Goal: Check status: Check status

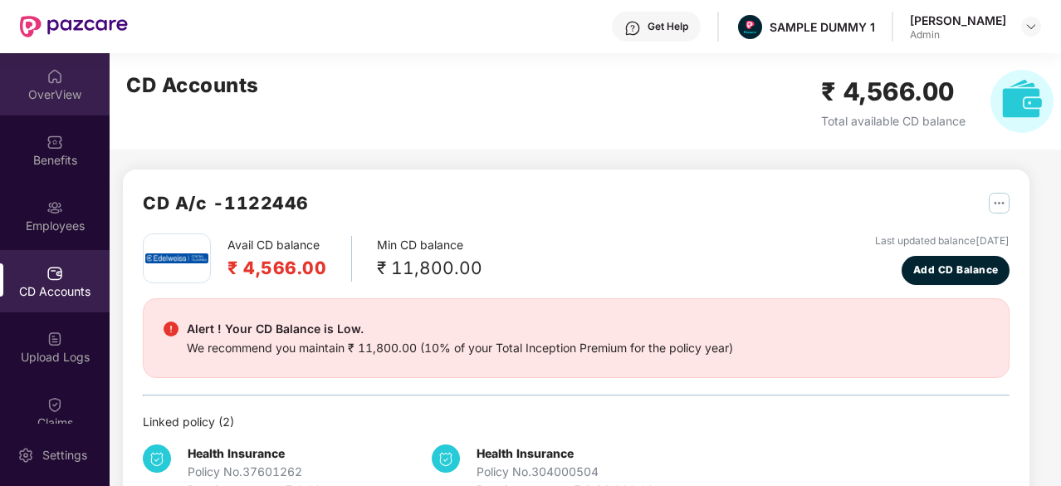
click at [43, 105] on div "OverView" at bounding box center [55, 84] width 110 height 62
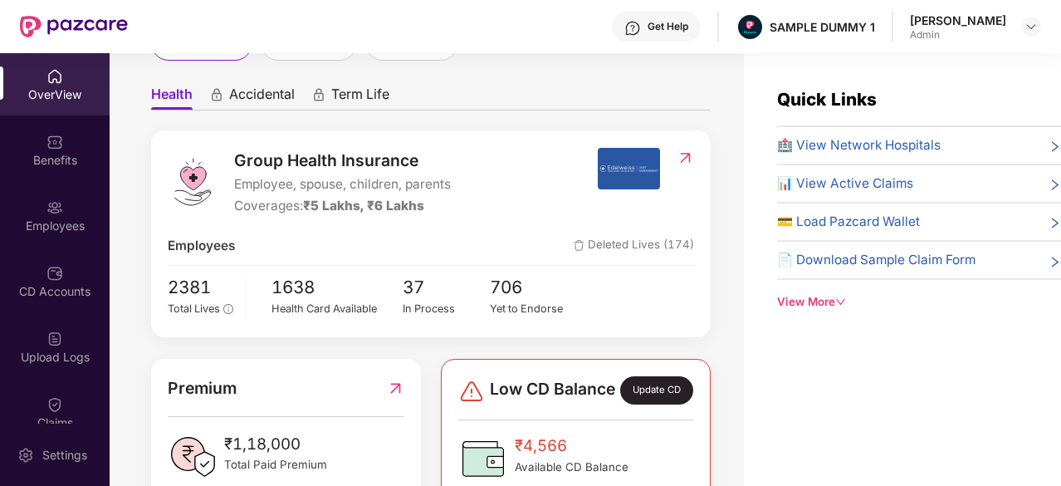
scroll to position [132, 0]
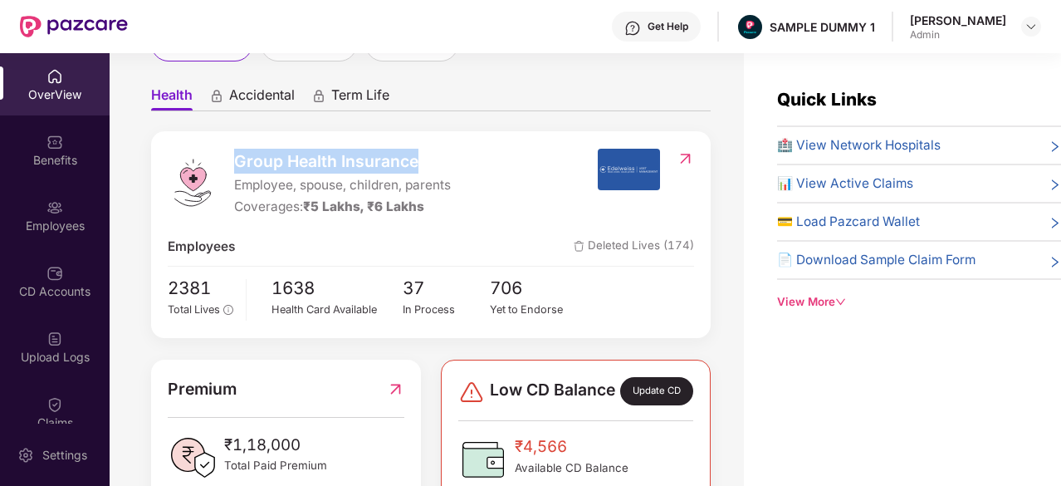
drag, startPoint x: 230, startPoint y: 164, endPoint x: 419, endPoint y: 166, distance: 188.6
click at [419, 166] on div "Group Health Insurance Employee, spouse, children, parents Coverages: ₹5 Lakhs,…" at bounding box center [382, 183] width 429 height 69
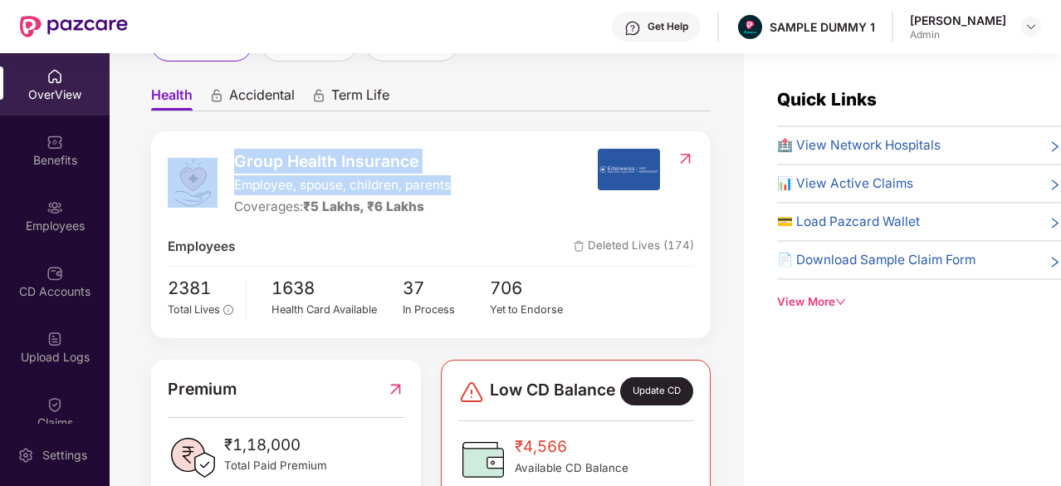
drag, startPoint x: 457, startPoint y: 185, endPoint x: 223, endPoint y: 189, distance: 234.2
click at [223, 189] on div "Group Health Insurance Employee, spouse, children, parents Coverages: ₹5 Lakhs,…" at bounding box center [382, 183] width 429 height 69
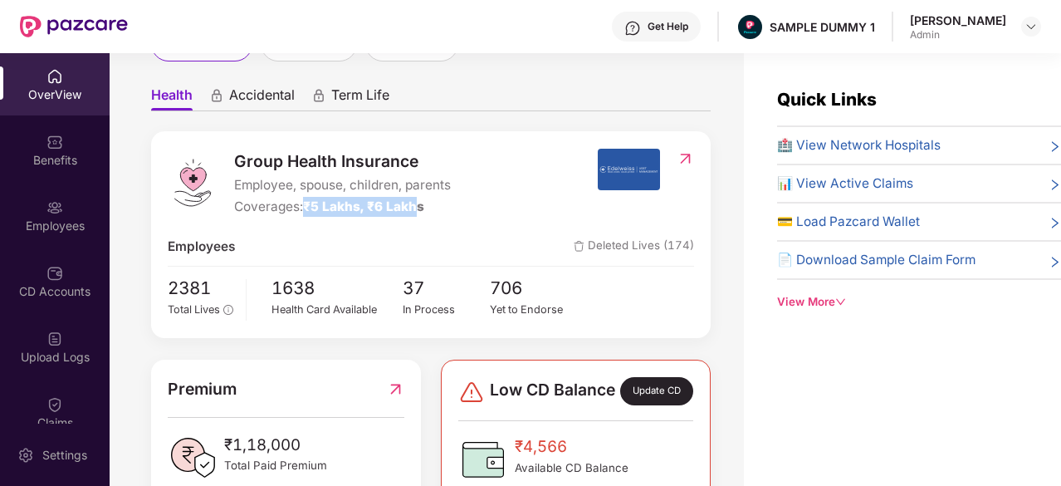
drag, startPoint x: 424, startPoint y: 205, endPoint x: 307, endPoint y: 208, distance: 116.3
click at [307, 208] on span "₹5 Lakhs, ₹6 Lakhs" at bounding box center [363, 207] width 121 height 16
click at [897, 144] on span "🏥 View Network Hospitals" at bounding box center [859, 145] width 164 height 20
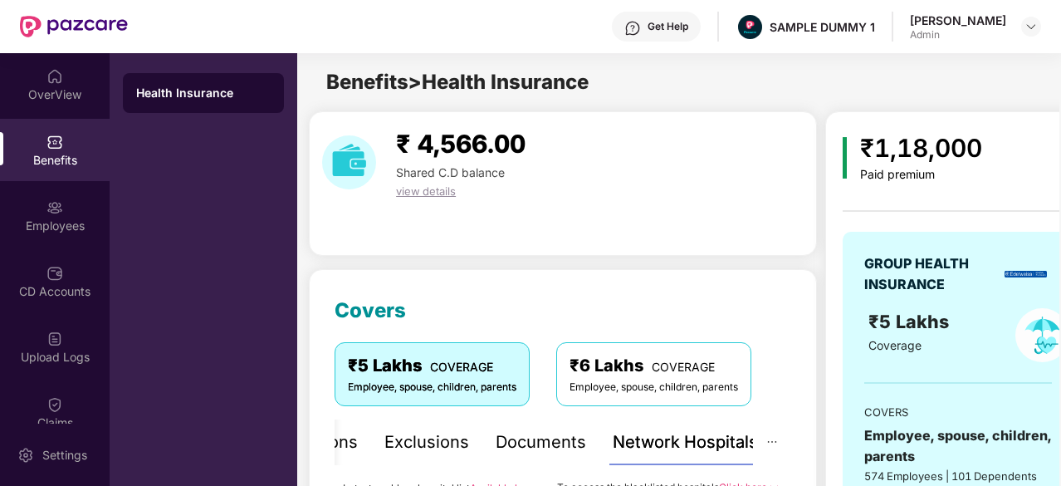
drag, startPoint x: 636, startPoint y: 266, endPoint x: 537, endPoint y: 361, distance: 138.0
click at [537, 361] on div "₹5 Lakhs COVERAGE Employee, spouse, children, parents ₹6 Lakhs COVERAGE Employe…" at bounding box center [543, 373] width 417 height 63
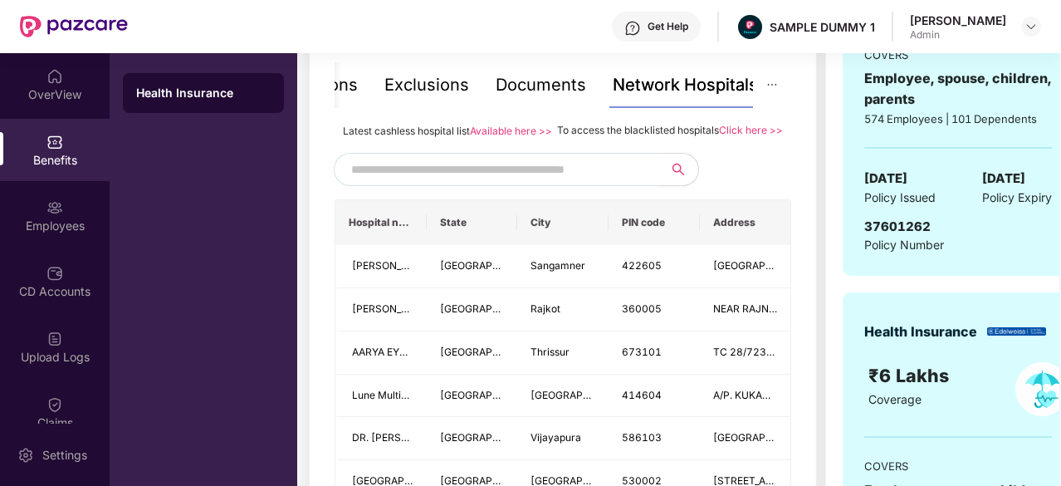
scroll to position [358, 0]
click at [520, 181] on input "text" at bounding box center [493, 168] width 284 height 25
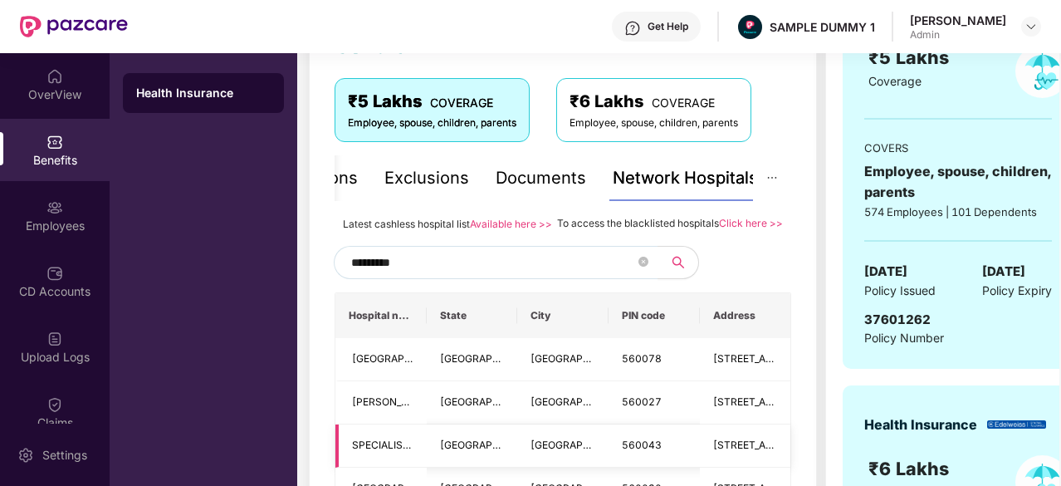
scroll to position [263, 0]
type input "*********"
click at [555, 187] on div "Documents" at bounding box center [541, 179] width 91 height 26
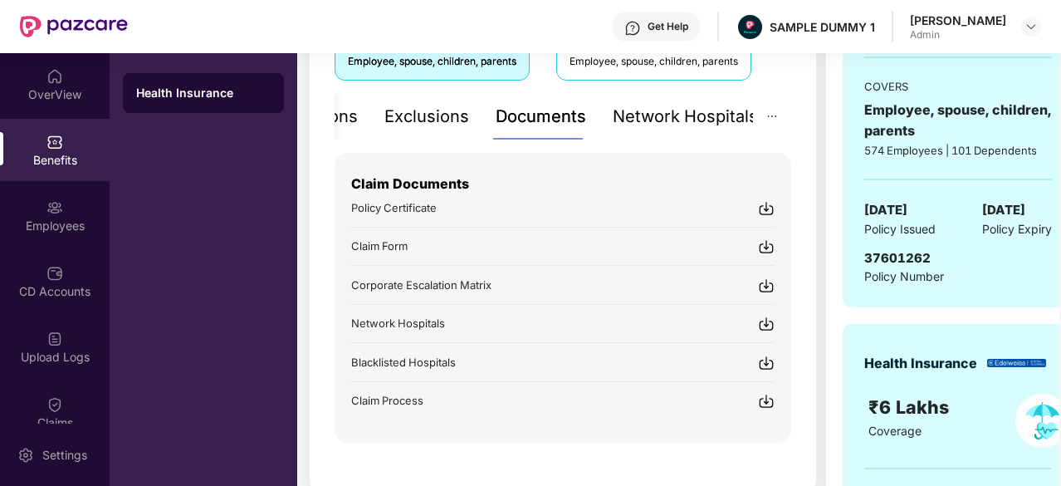
scroll to position [326, 0]
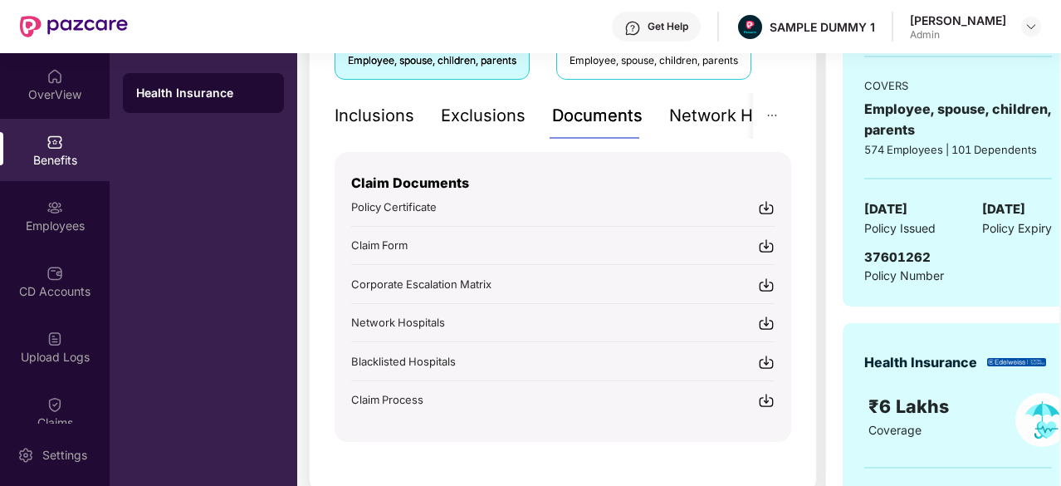
click at [384, 112] on div "Inclusions" at bounding box center [375, 116] width 80 height 26
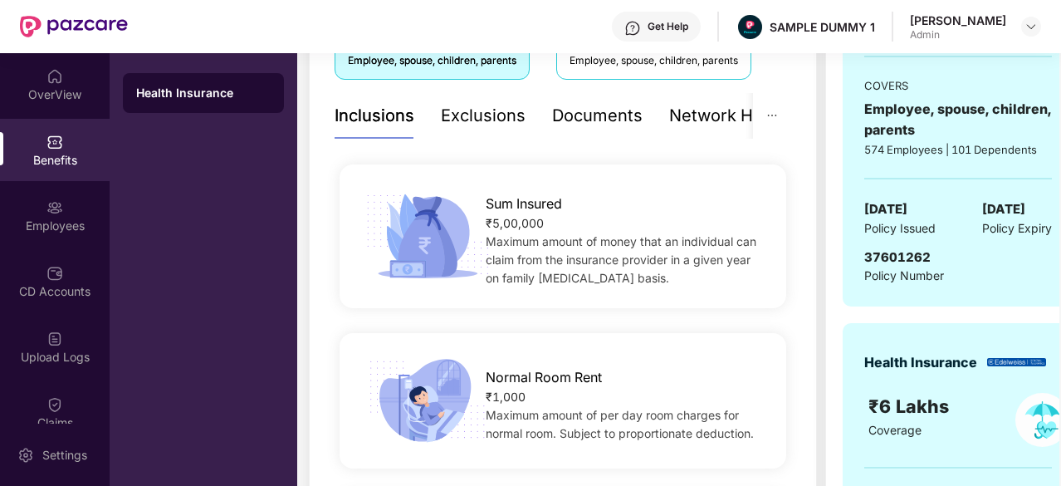
click at [582, 256] on span "Maximum amount of money that an individual can claim from the insurance provide…" at bounding box center [621, 259] width 271 height 51
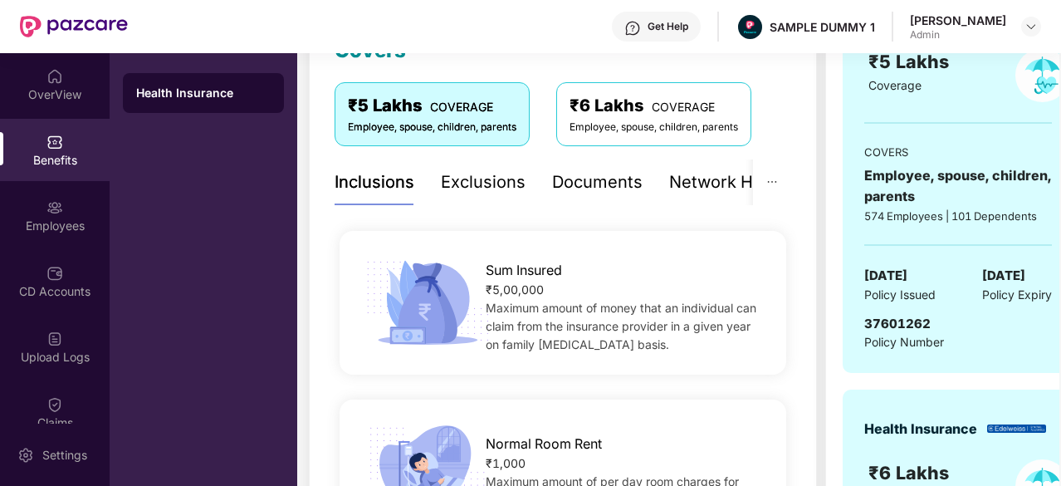
scroll to position [259, 0]
click at [492, 183] on div "Exclusions" at bounding box center [483, 183] width 85 height 26
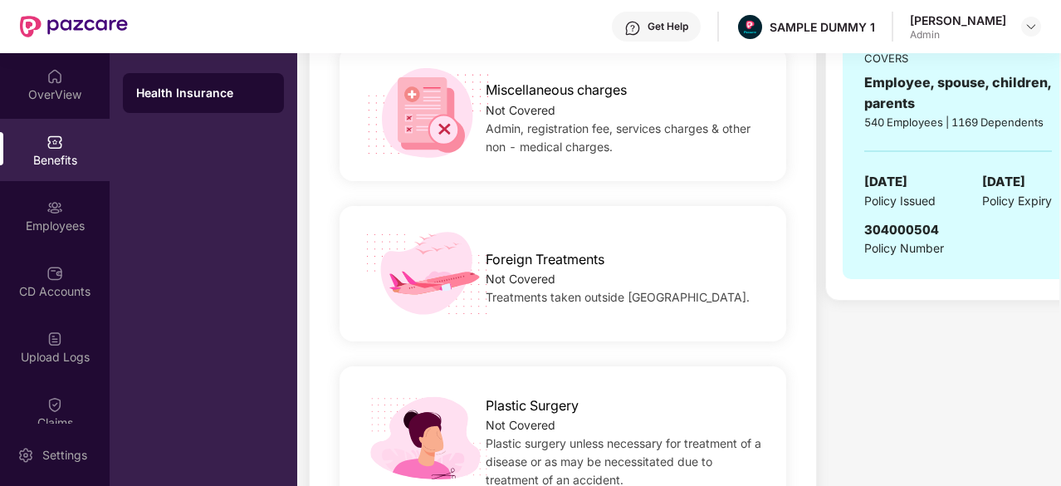
scroll to position [764, 0]
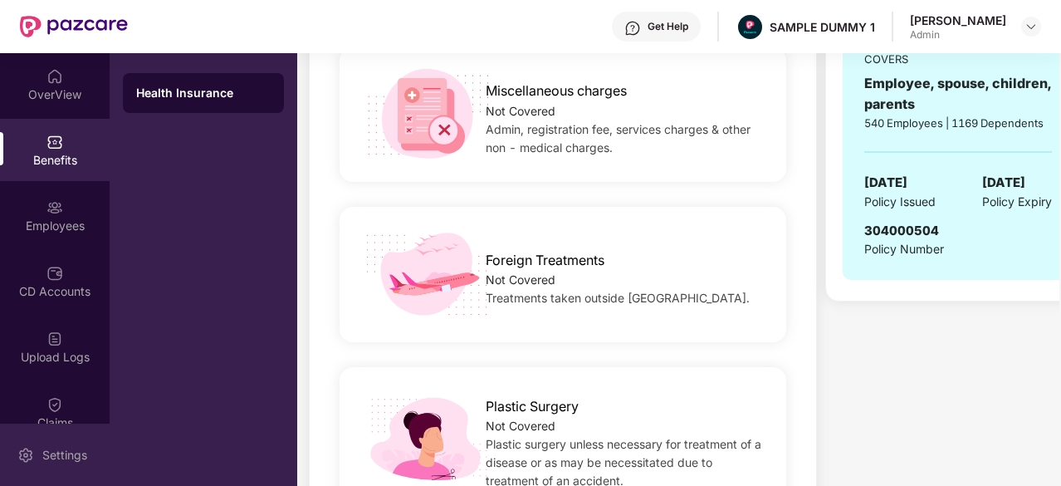
click at [61, 445] on div "Settings" at bounding box center [55, 455] width 110 height 62
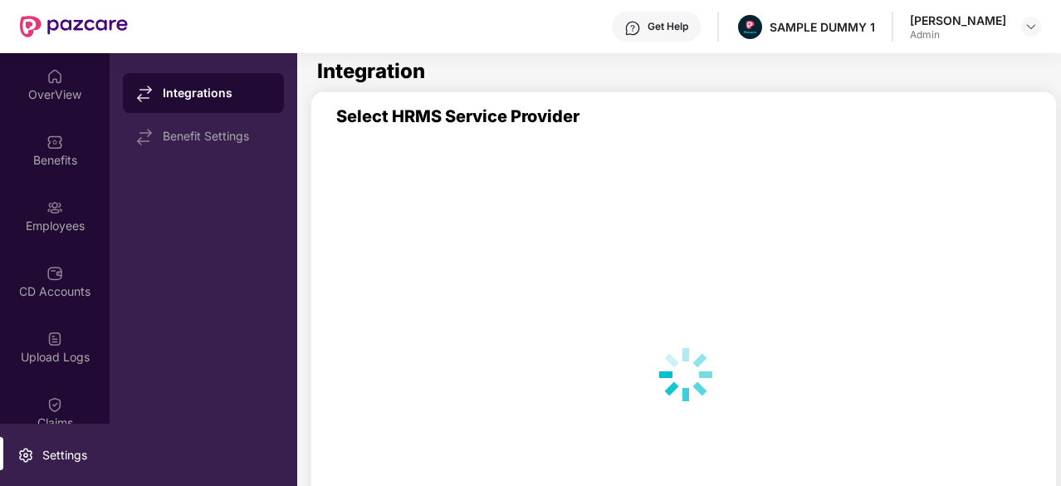
click at [734, 358] on div at bounding box center [686, 374] width 733 height 497
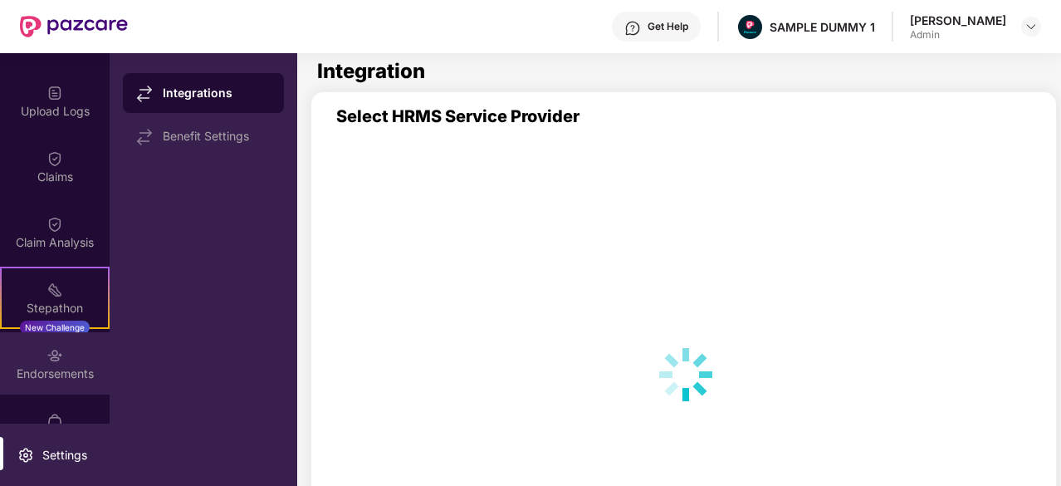
scroll to position [281, 0]
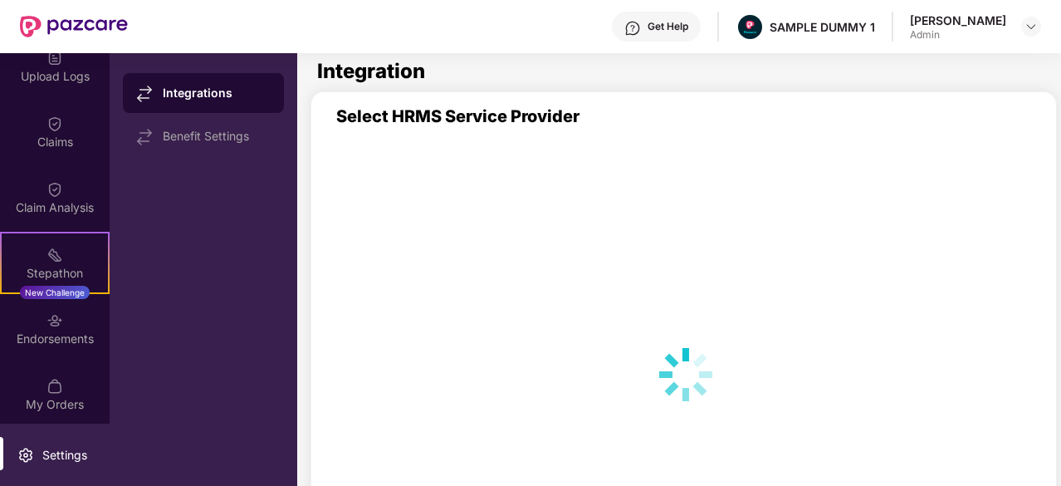
click at [37, 455] on div "Settings" at bounding box center [64, 455] width 55 height 17
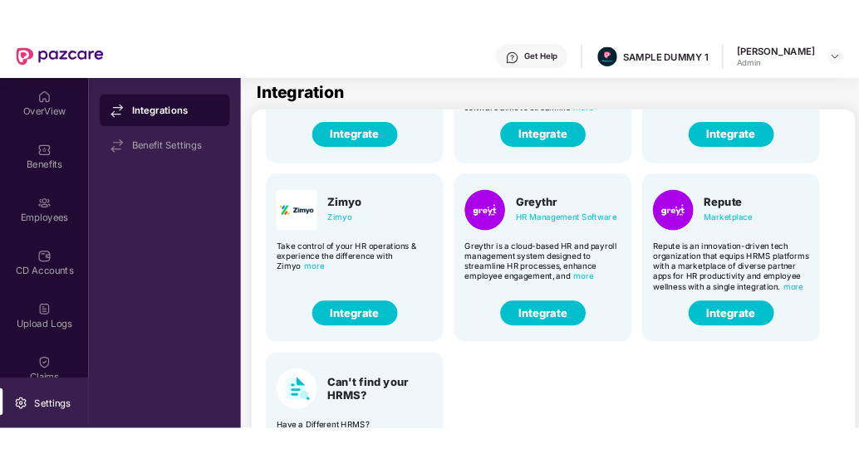
scroll to position [410, 5]
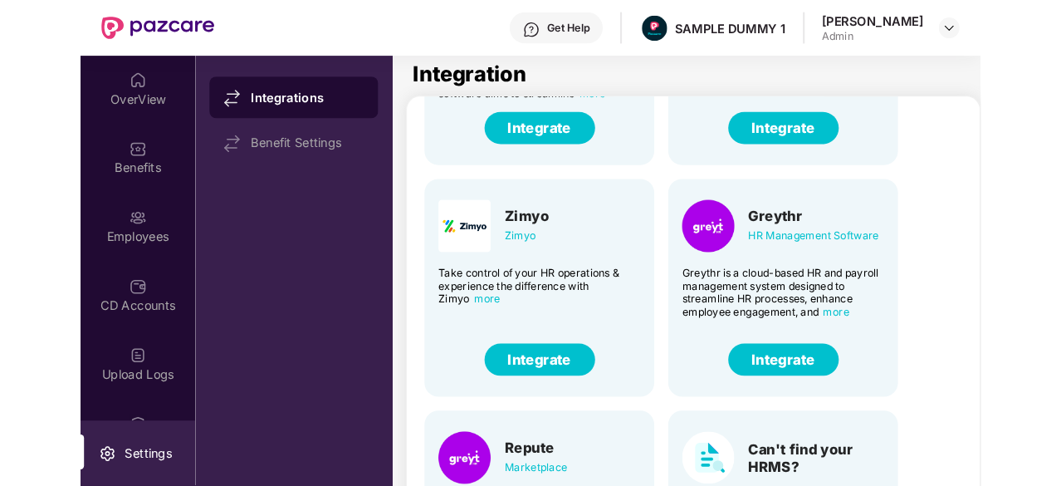
scroll to position [136, 0]
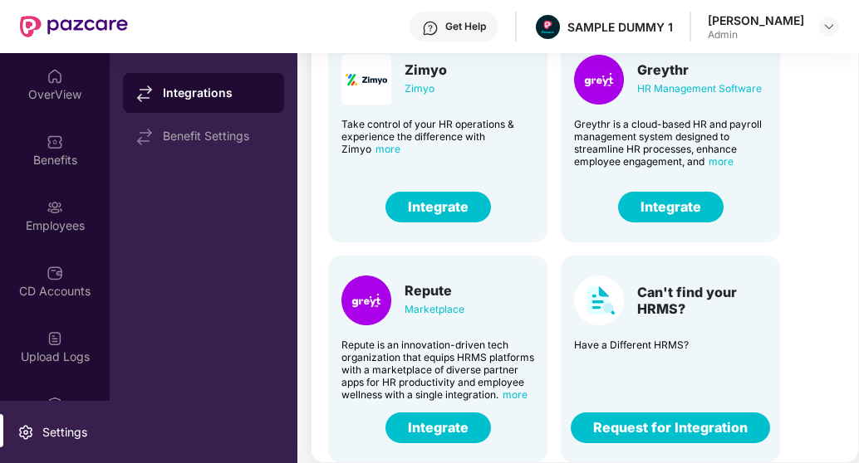
click at [696, 431] on button "Request for Integration" at bounding box center [670, 428] width 199 height 31
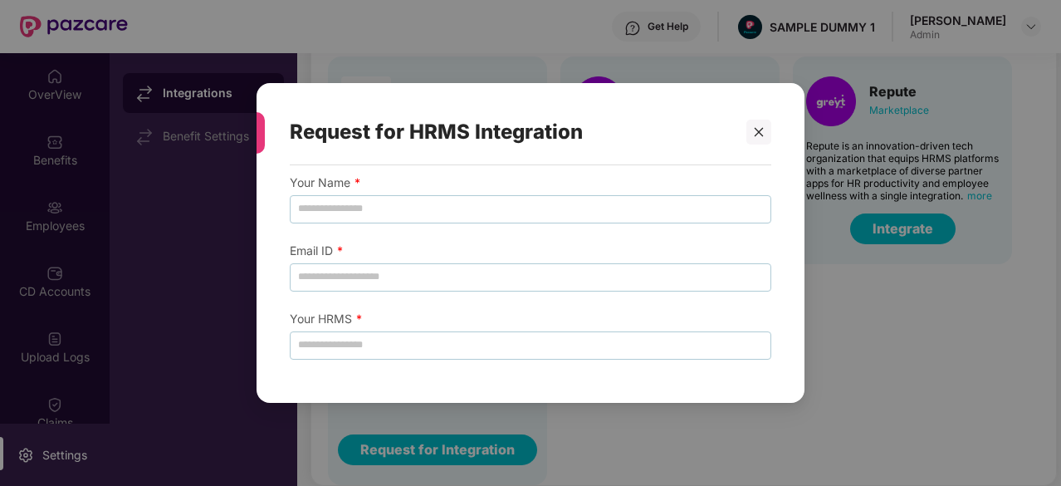
scroll to position [113, 0]
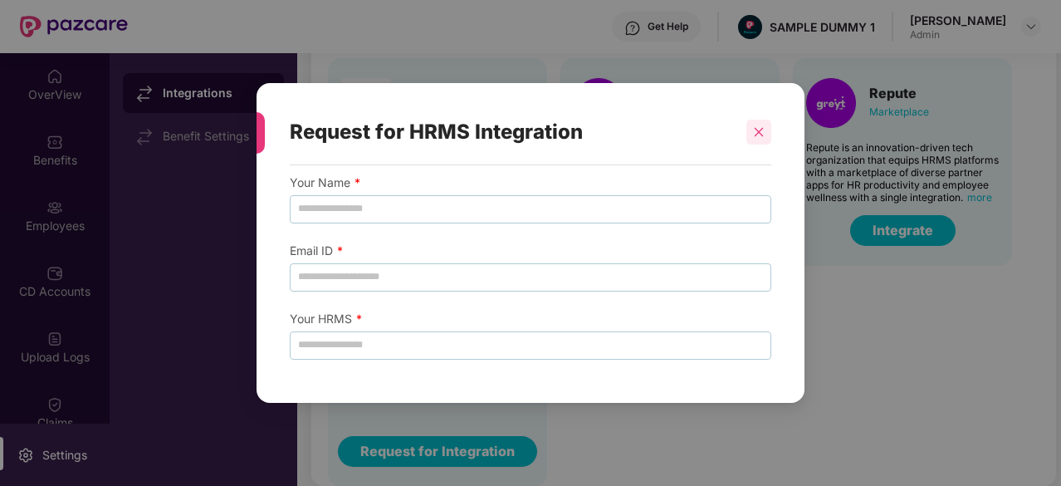
click at [756, 126] on icon "close" at bounding box center [759, 132] width 12 height 12
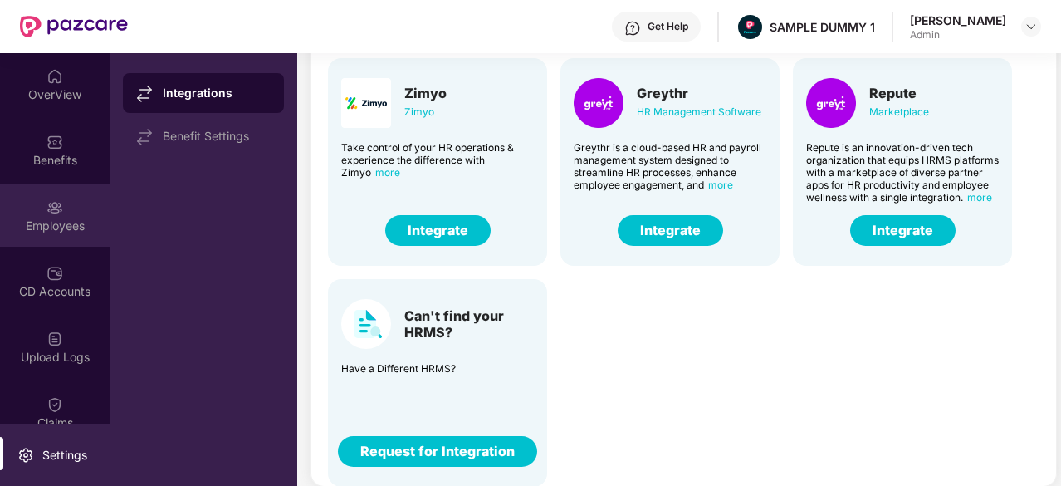
click at [43, 218] on div "Employees" at bounding box center [55, 226] width 110 height 17
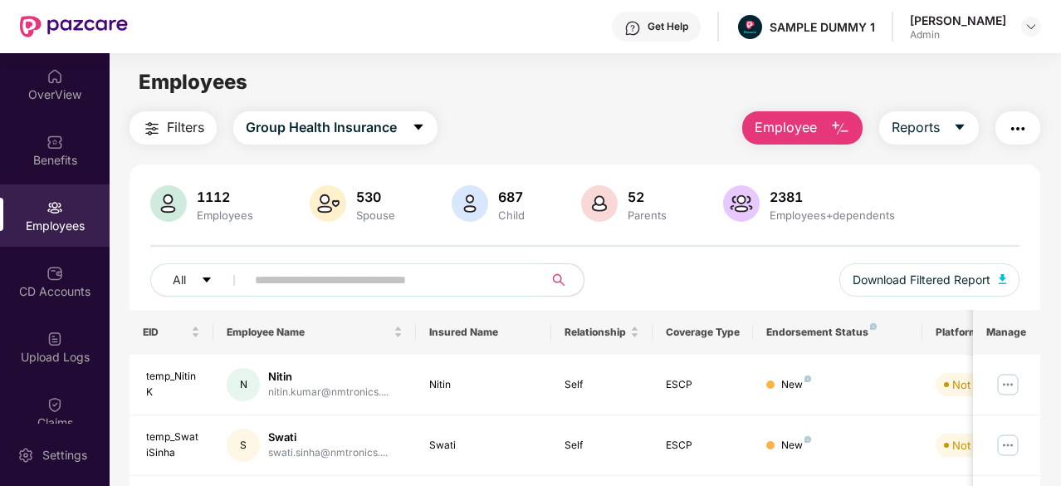
click at [786, 124] on span "Employee" at bounding box center [786, 127] width 62 height 21
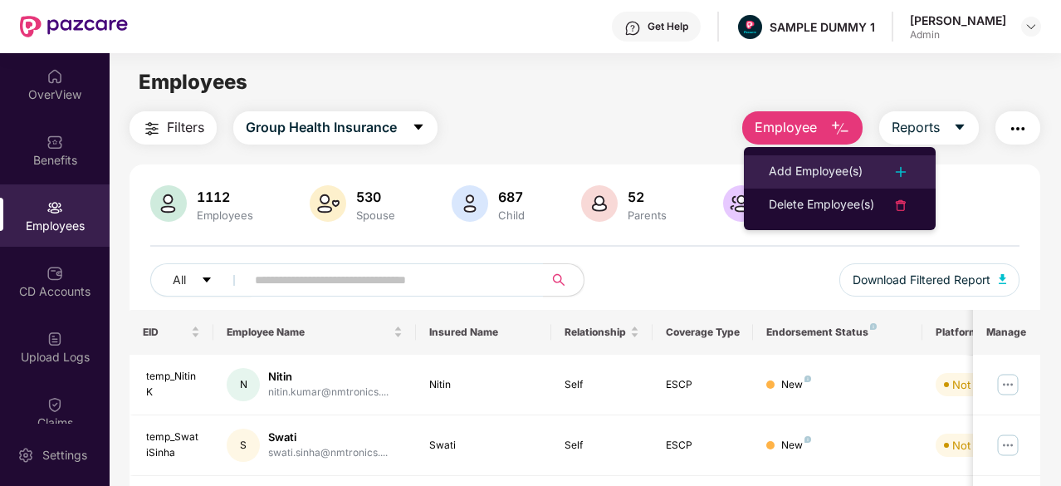
click at [809, 180] on div "Add Employee(s)" at bounding box center [816, 172] width 94 height 20
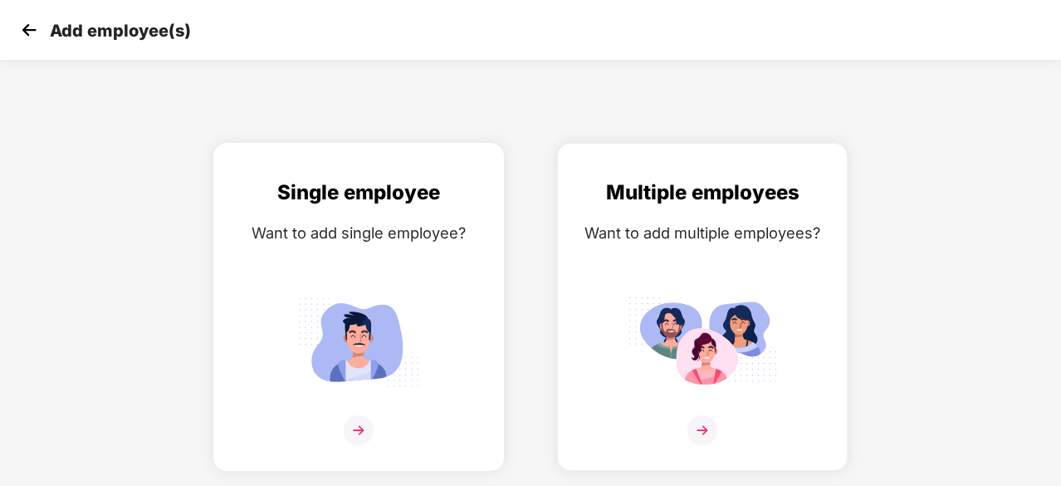
click at [360, 332] on img at bounding box center [359, 342] width 150 height 104
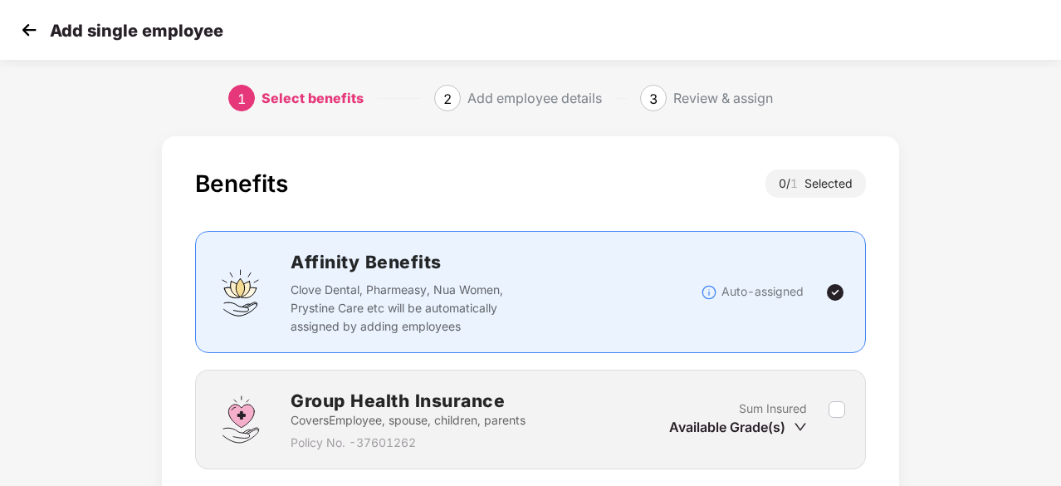
click at [27, 31] on img at bounding box center [29, 29] width 25 height 25
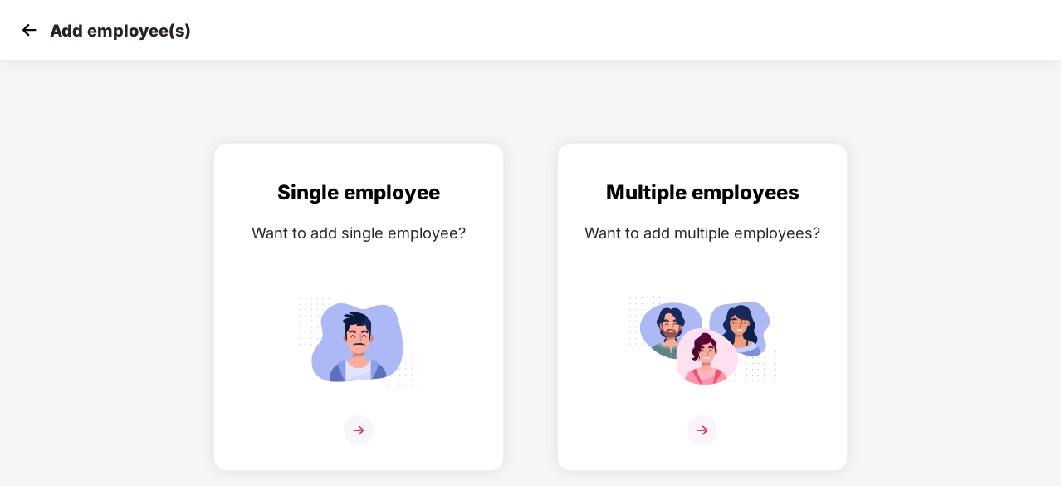
click at [29, 29] on img at bounding box center [29, 29] width 25 height 25
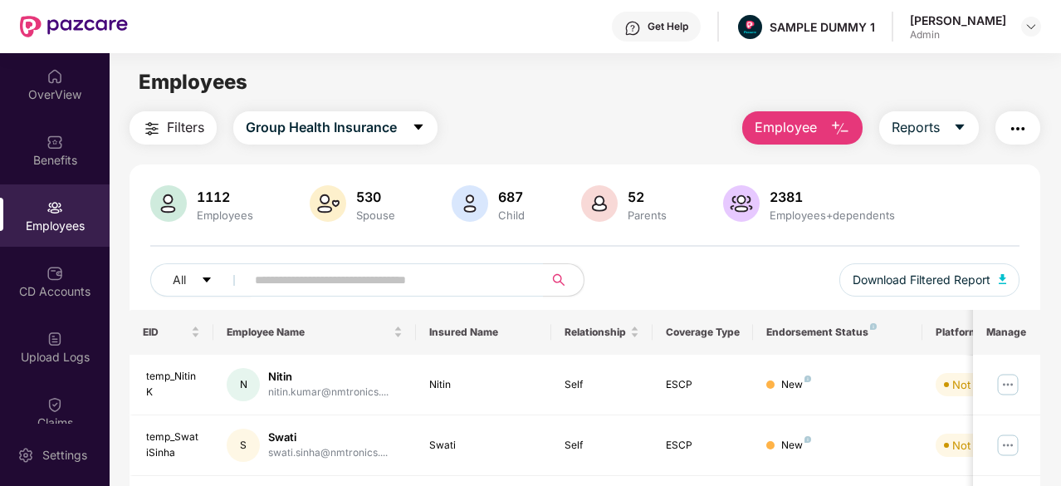
click at [801, 123] on span "Employee" at bounding box center [786, 127] width 62 height 21
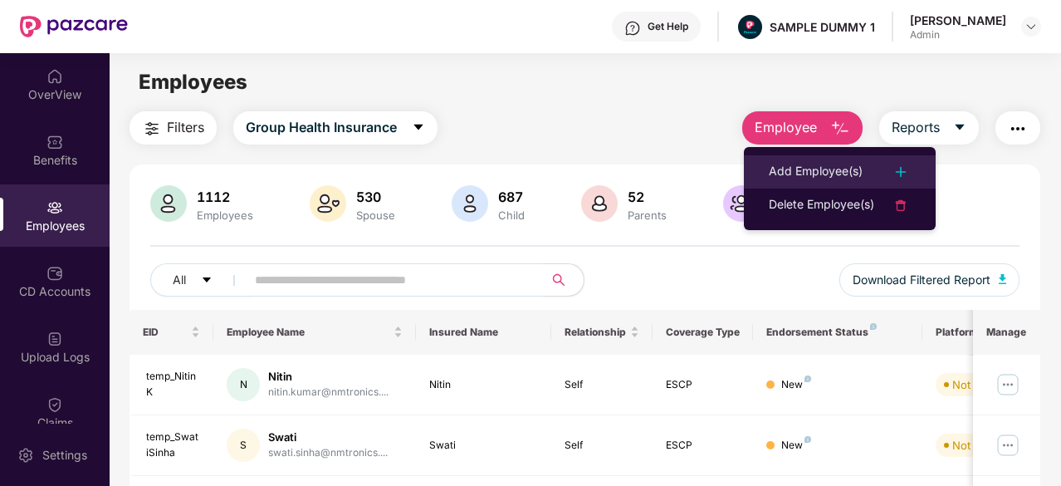
click at [840, 166] on div "Add Employee(s)" at bounding box center [816, 172] width 94 height 20
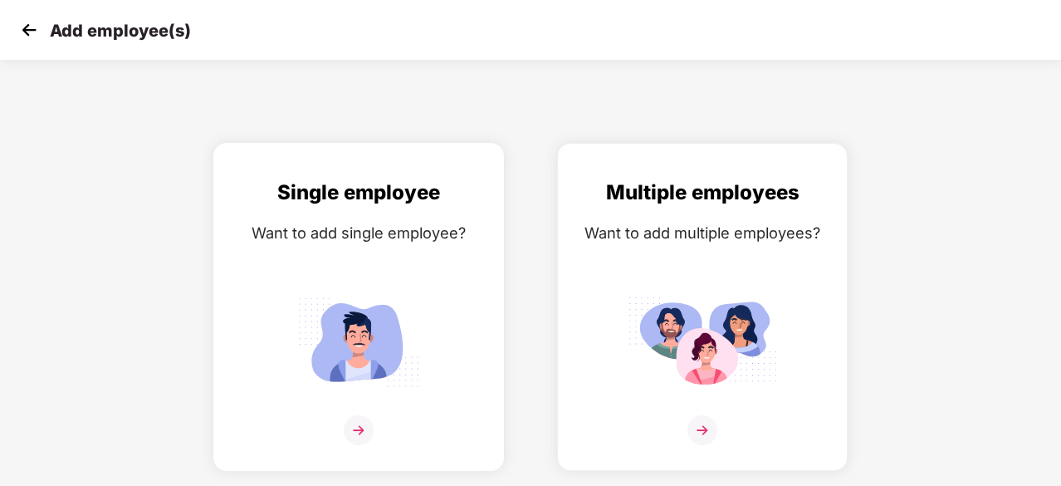
click at [377, 316] on img at bounding box center [359, 342] width 150 height 104
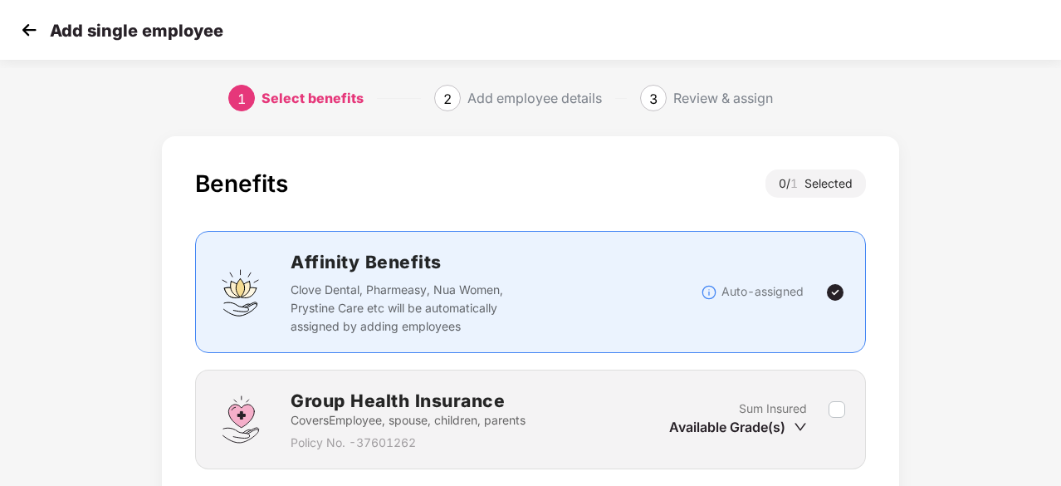
scroll to position [126, 0]
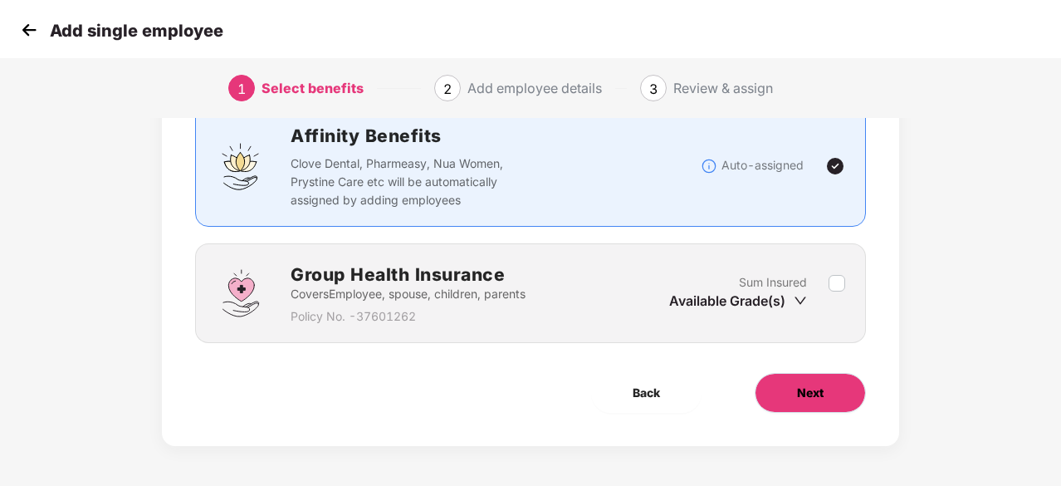
click at [781, 392] on button "Next" at bounding box center [810, 393] width 111 height 40
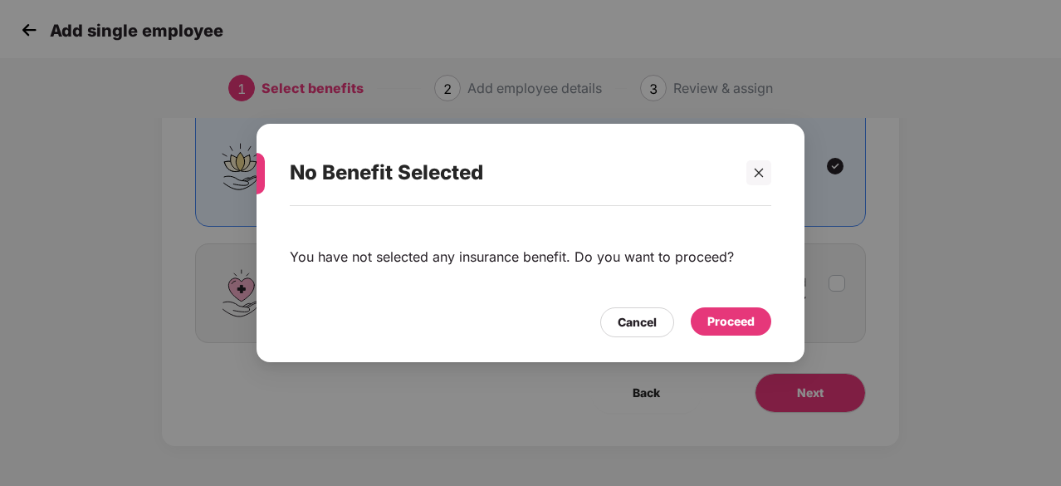
click at [730, 316] on div "Proceed" at bounding box center [731, 321] width 47 height 18
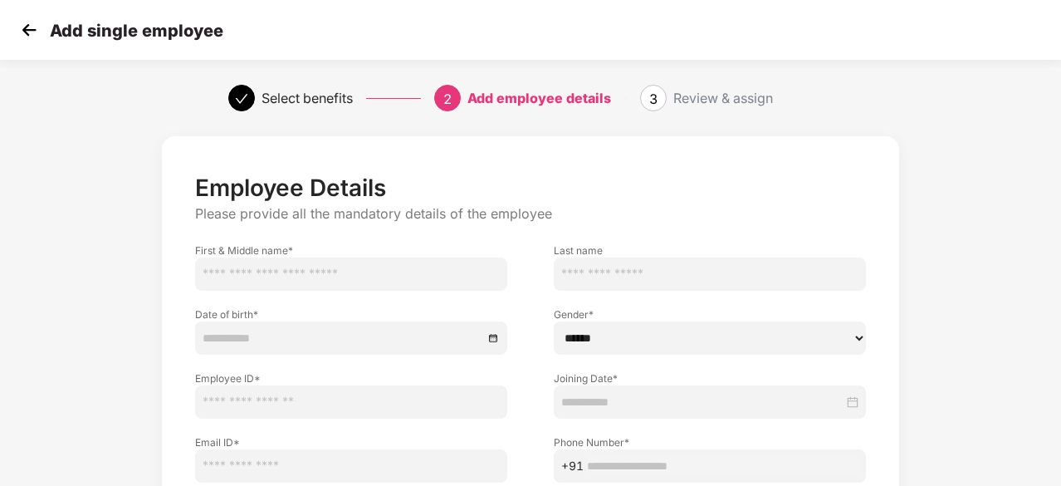
drag, startPoint x: 514, startPoint y: 336, endPoint x: 528, endPoint y: 386, distance: 52.6
click at [528, 386] on div "Employee ID *" at bounding box center [351, 387] width 359 height 64
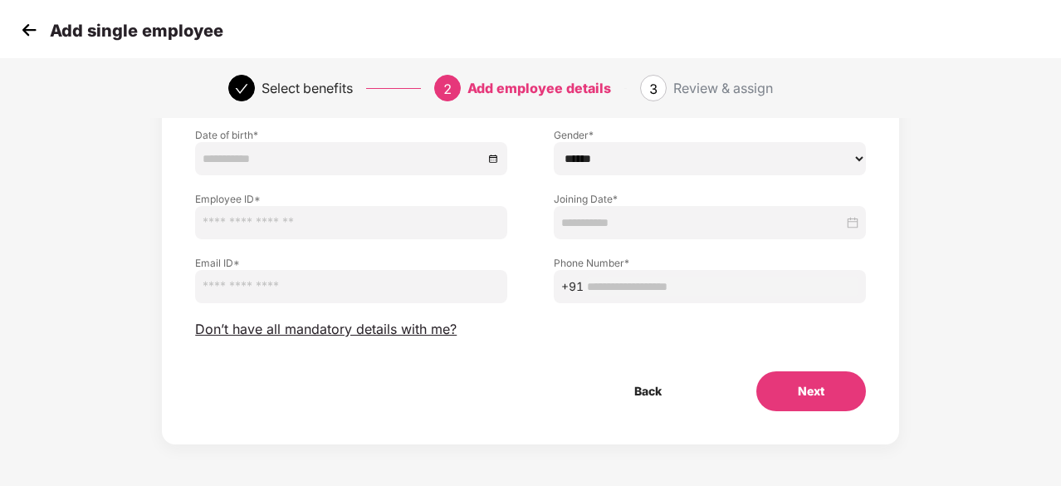
scroll to position [179, 0]
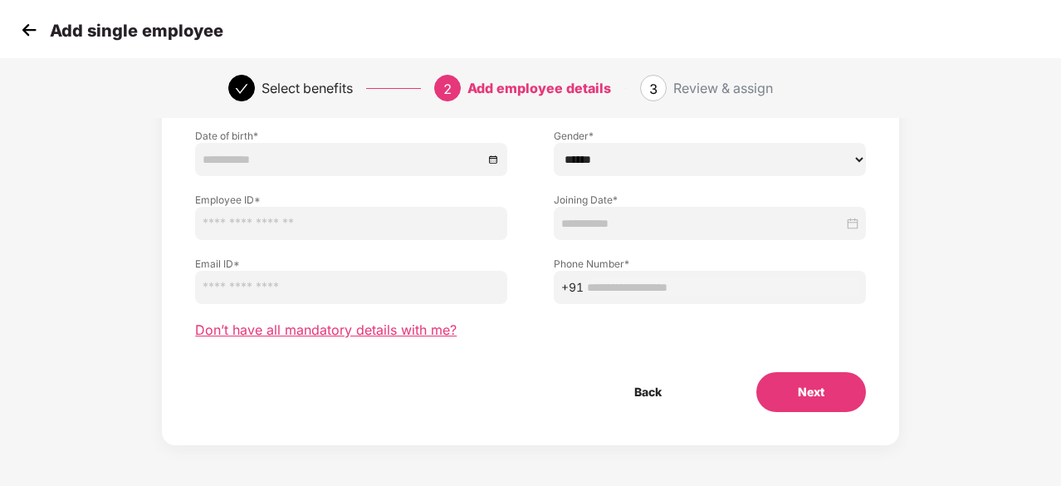
click at [392, 326] on span "Don’t have all mandatory details with me?" at bounding box center [326, 329] width 262 height 17
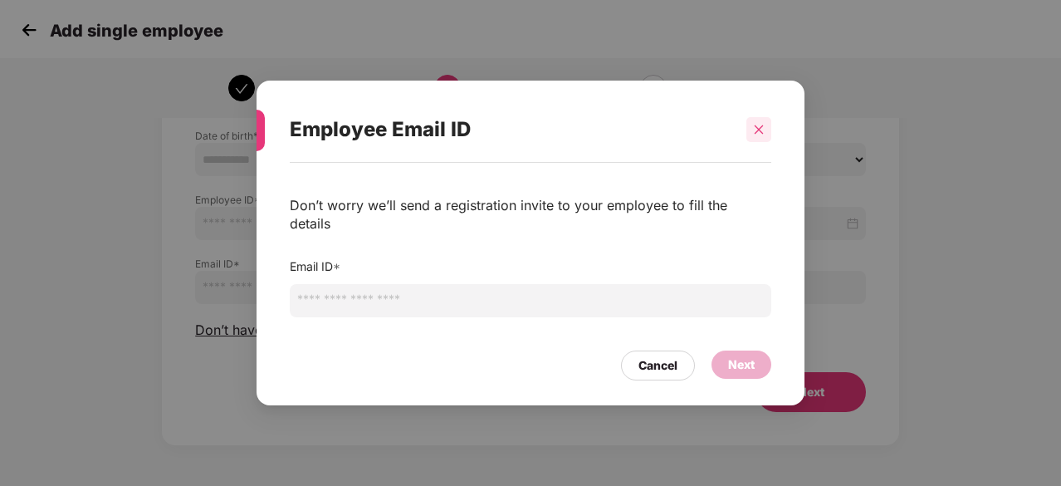
click at [761, 130] on div at bounding box center [759, 129] width 25 height 25
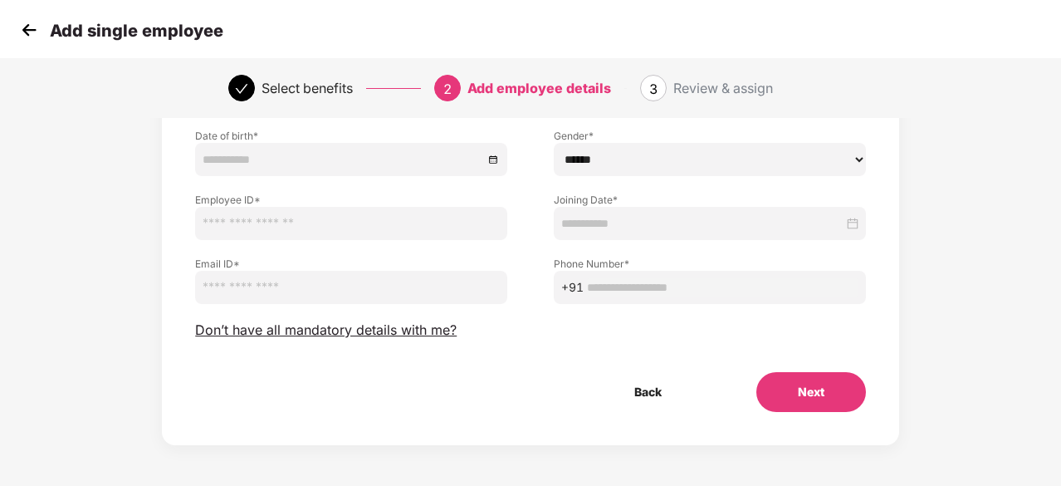
click at [29, 22] on img at bounding box center [29, 29] width 25 height 25
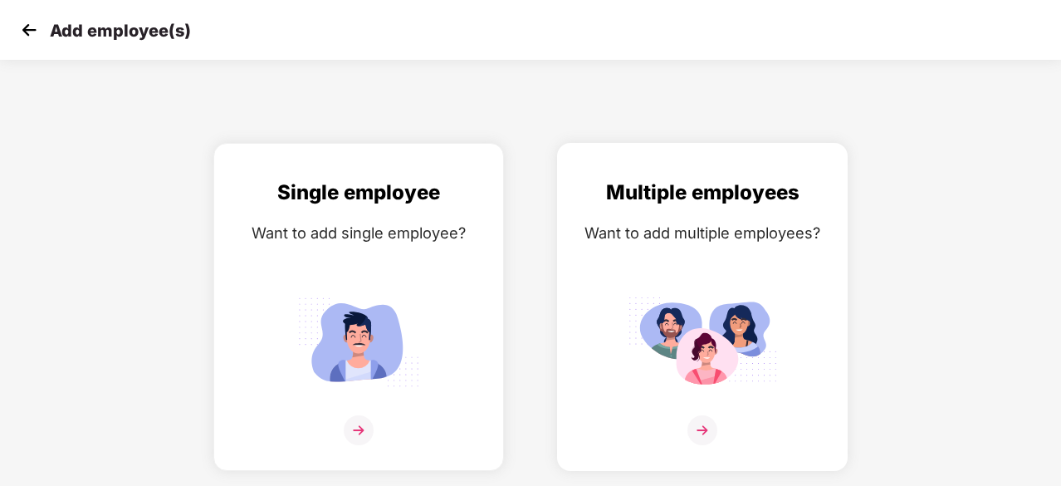
click at [715, 326] on img at bounding box center [703, 342] width 150 height 104
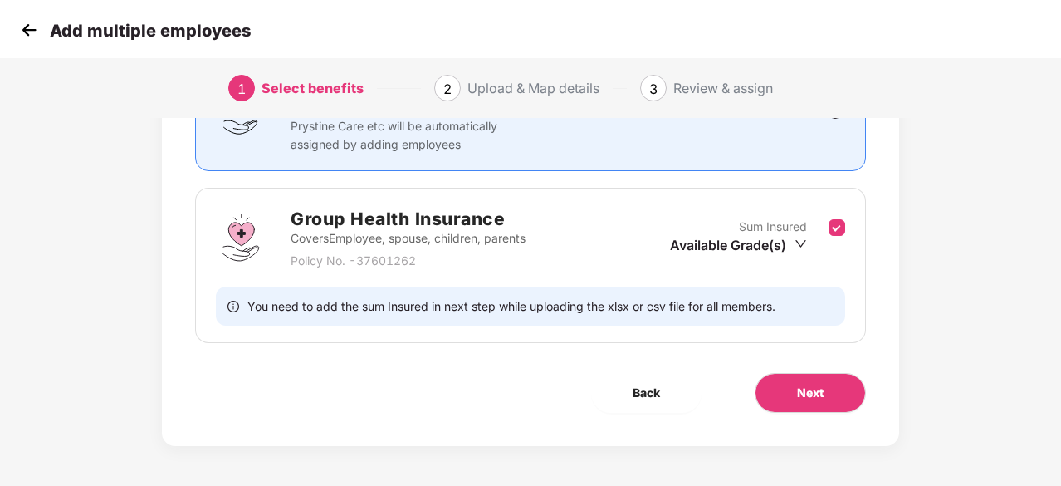
scroll to position [181, 0]
click at [836, 393] on button "Next" at bounding box center [810, 394] width 111 height 40
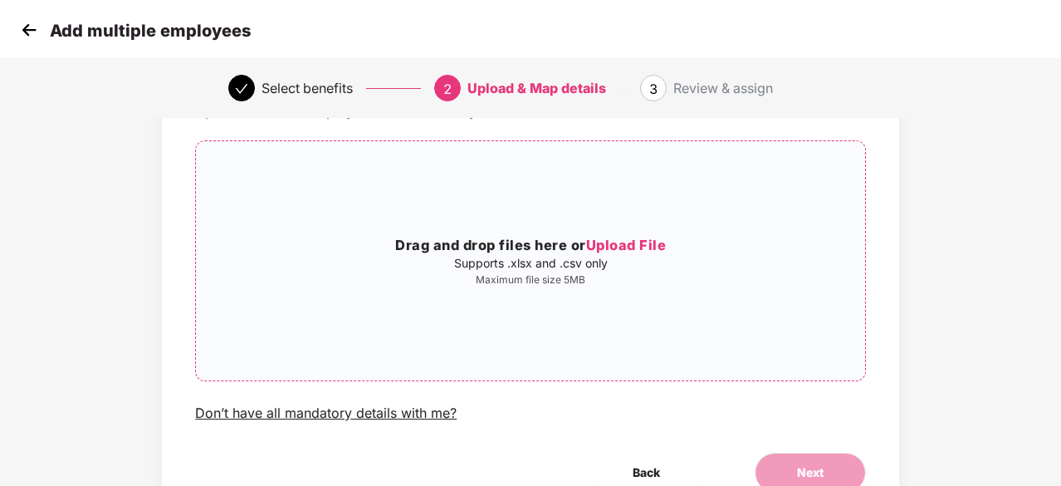
scroll to position [86, 0]
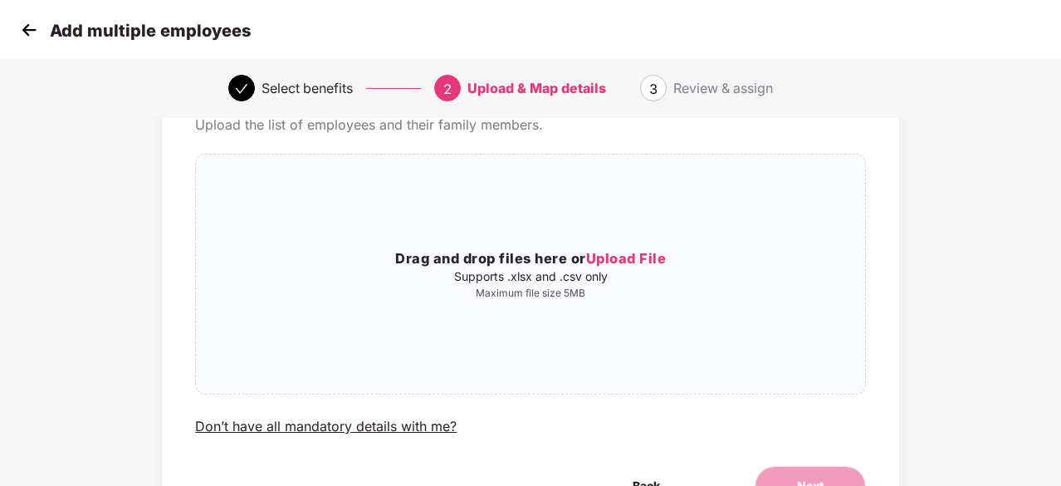
click at [22, 38] on img at bounding box center [29, 29] width 25 height 25
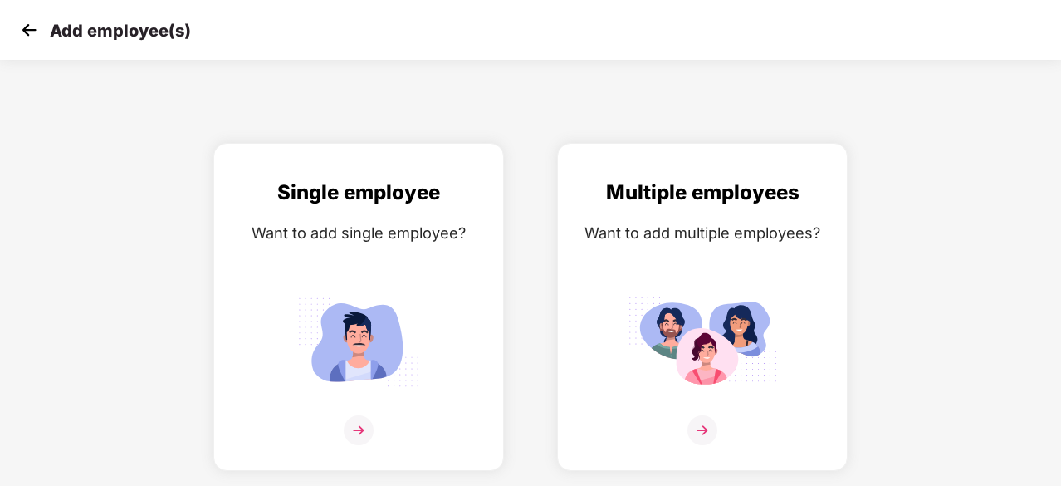
click at [22, 38] on img at bounding box center [29, 29] width 25 height 25
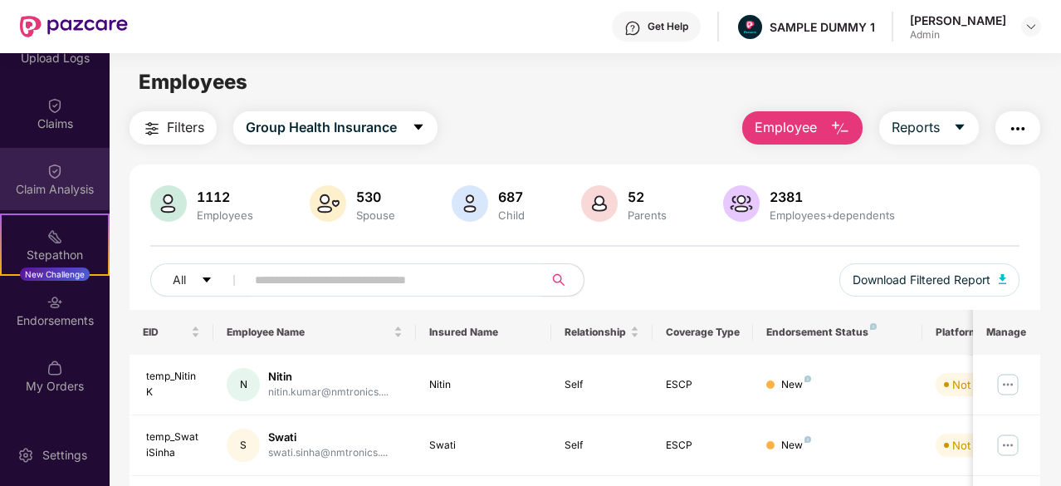
scroll to position [351, 0]
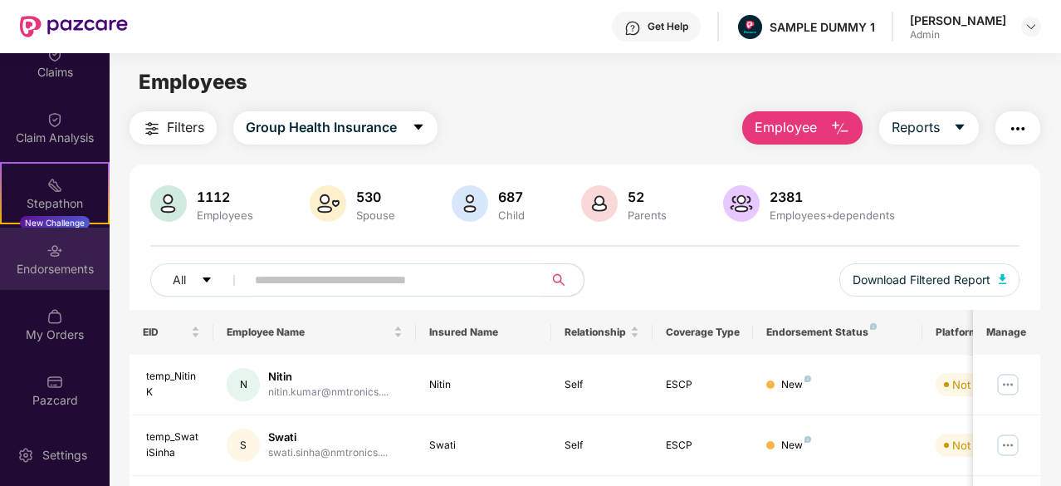
click at [44, 265] on div "Endorsements" at bounding box center [55, 269] width 110 height 17
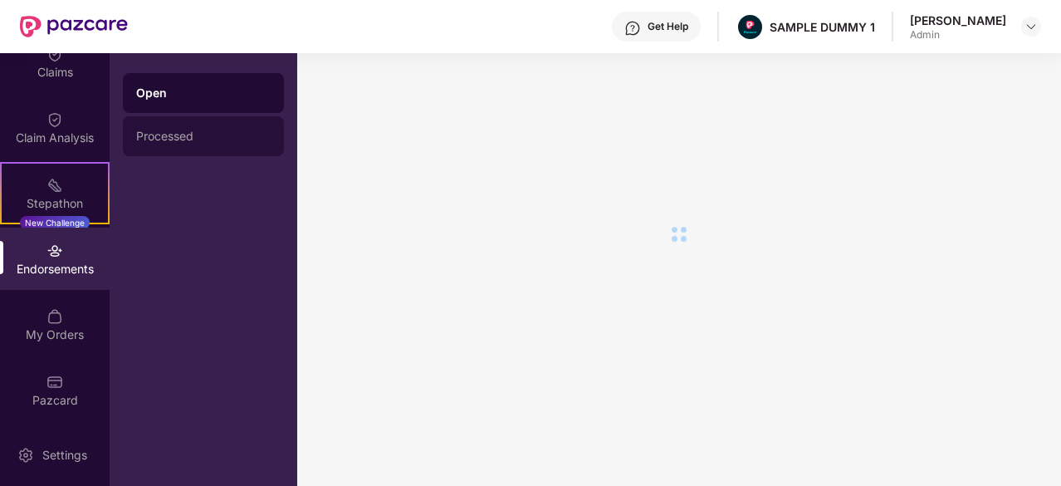
click at [203, 138] on div "Processed" at bounding box center [203, 136] width 135 height 13
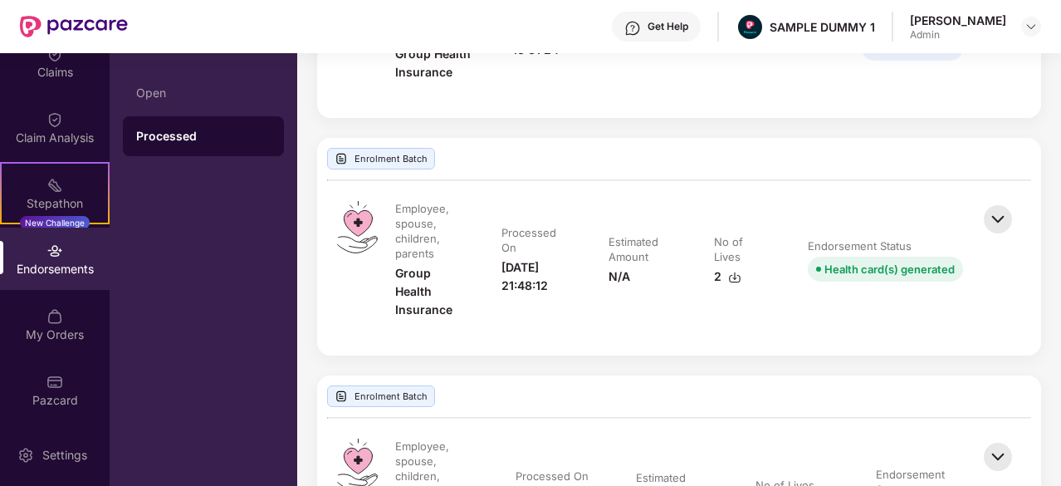
scroll to position [1025, 0]
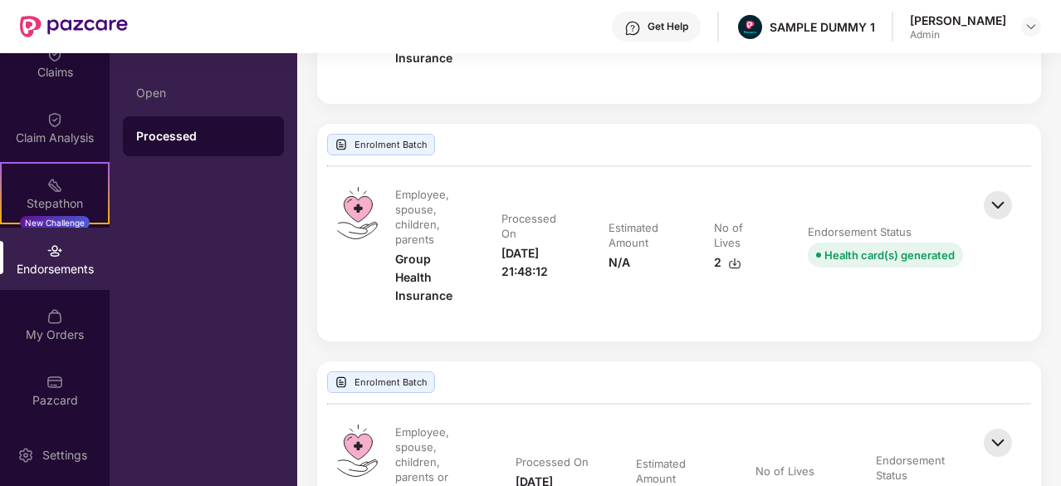
click at [1007, 210] on img at bounding box center [998, 205] width 37 height 37
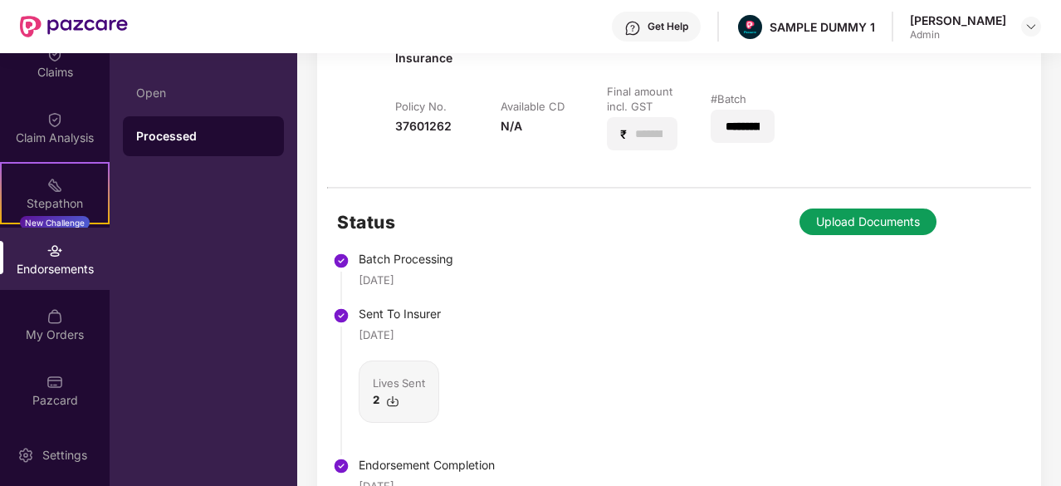
scroll to position [1263, 0]
drag, startPoint x: 427, startPoint y: 272, endPoint x: 335, endPoint y: 272, distance: 92.2
click at [335, 272] on div "Status Batch Processing 04 Jan 2024 Sent To Insurer 04 Jan 2024 Lives Sent 2 En…" at bounding box center [679, 410] width 724 height 444
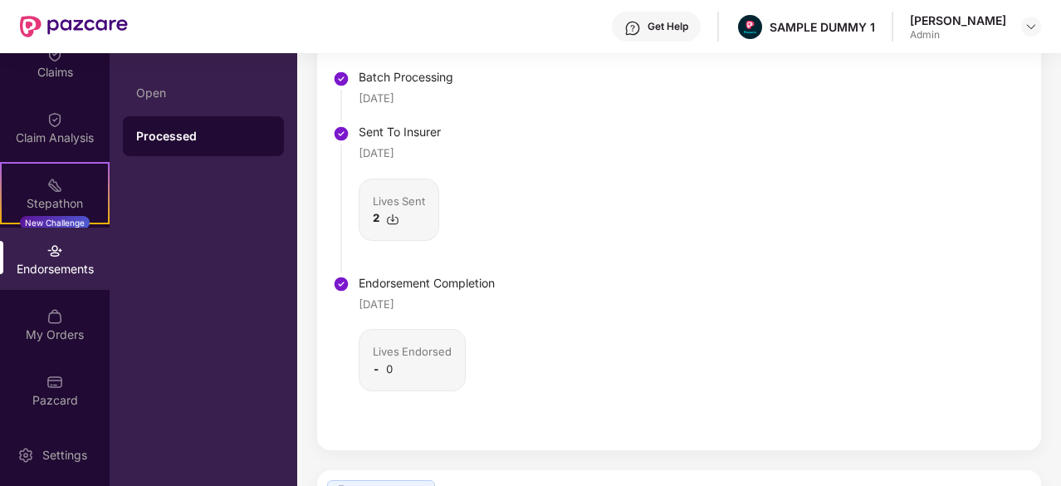
scroll to position [1444, 0]
drag, startPoint x: 424, startPoint y: 306, endPoint x: 361, endPoint y: 303, distance: 63.2
click at [361, 303] on div "25 June 2025" at bounding box center [377, 305] width 36 height 17
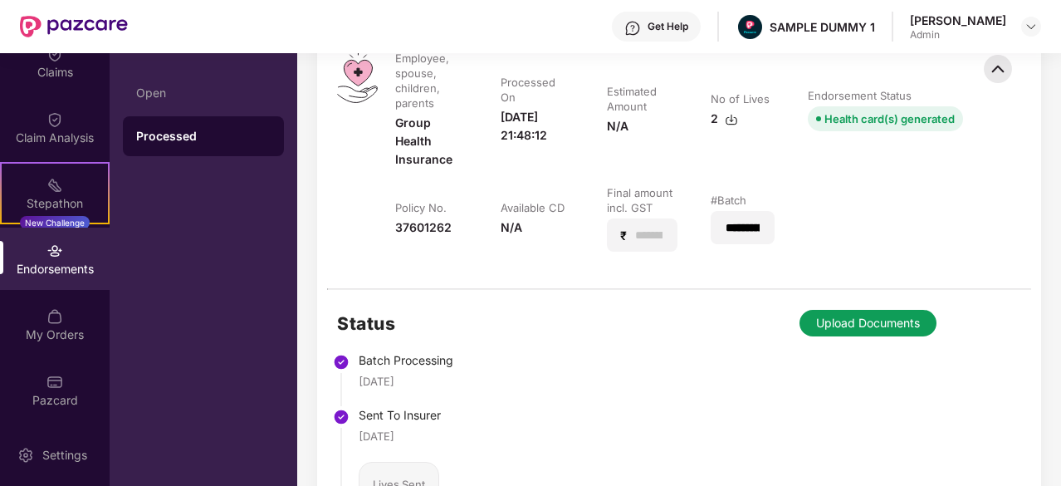
scroll to position [191, 0]
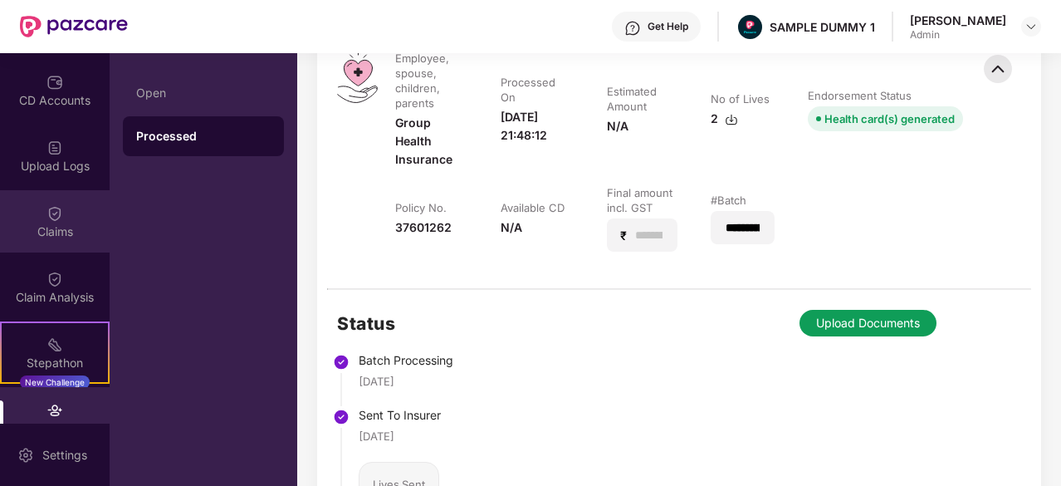
drag, startPoint x: 60, startPoint y: 225, endPoint x: 42, endPoint y: 224, distance: 17.5
click at [42, 224] on div "Claims" at bounding box center [55, 231] width 110 height 17
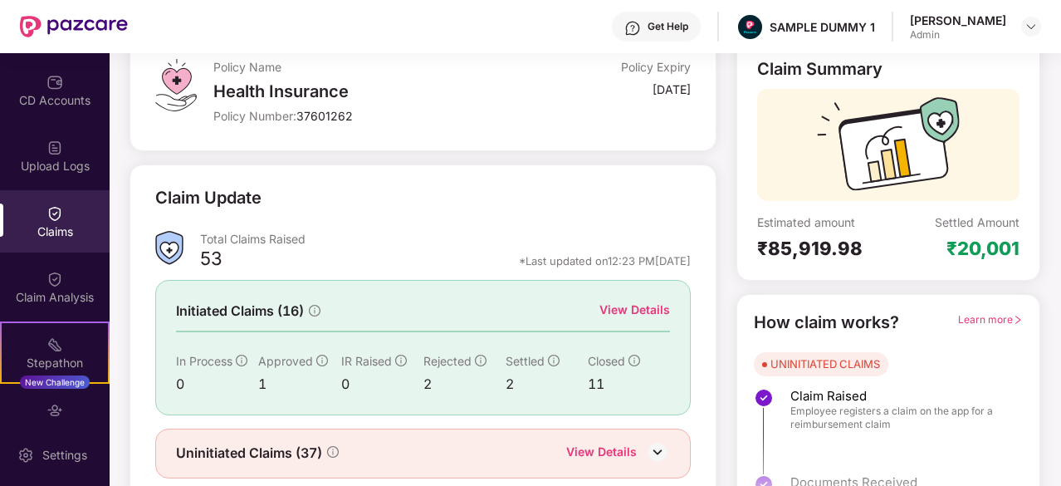
scroll to position [163, 0]
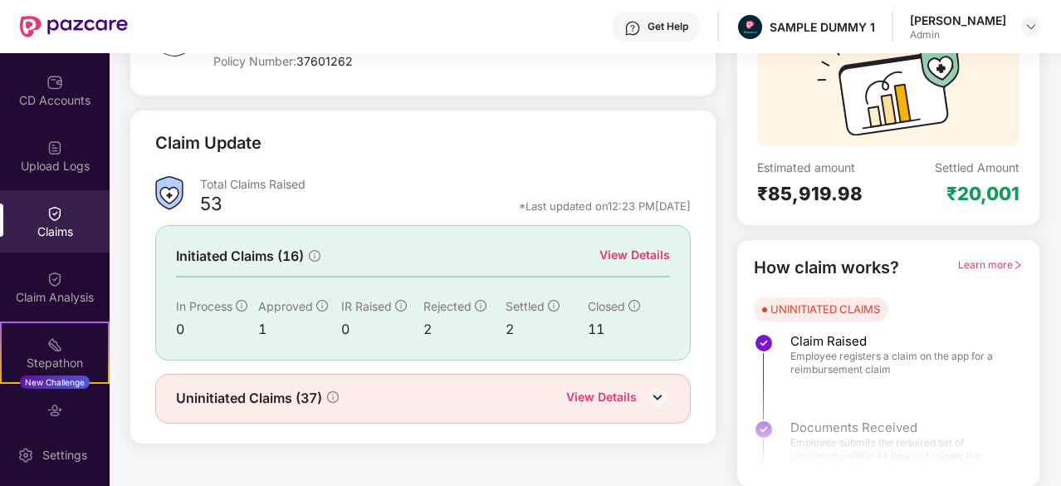
click at [660, 248] on div "View Details" at bounding box center [635, 255] width 71 height 18
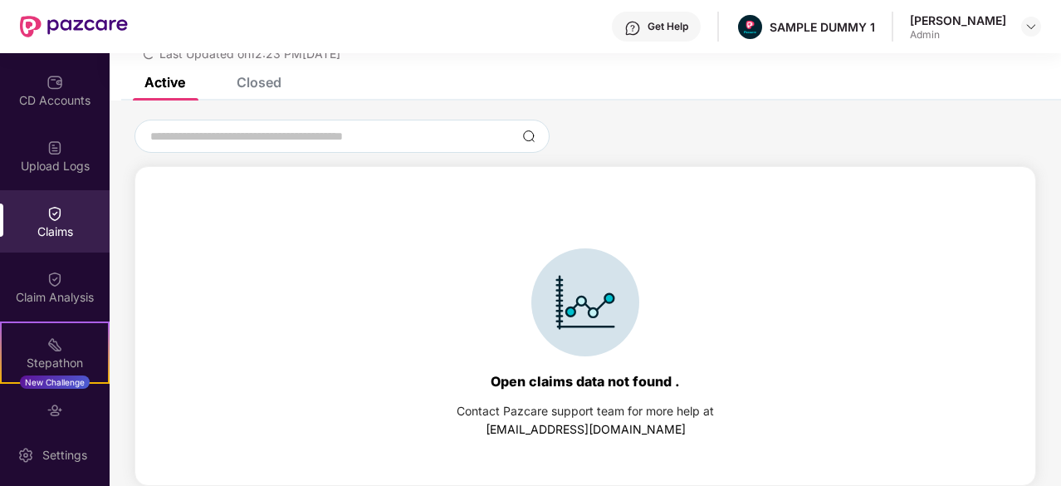
scroll to position [71, 0]
click at [256, 90] on div "Closed" at bounding box center [259, 82] width 45 height 17
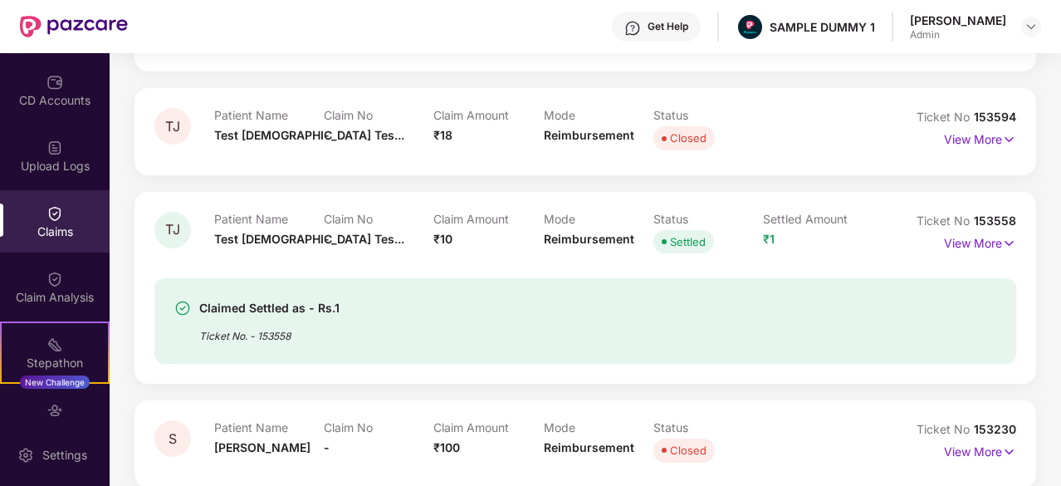
scroll to position [256, 0]
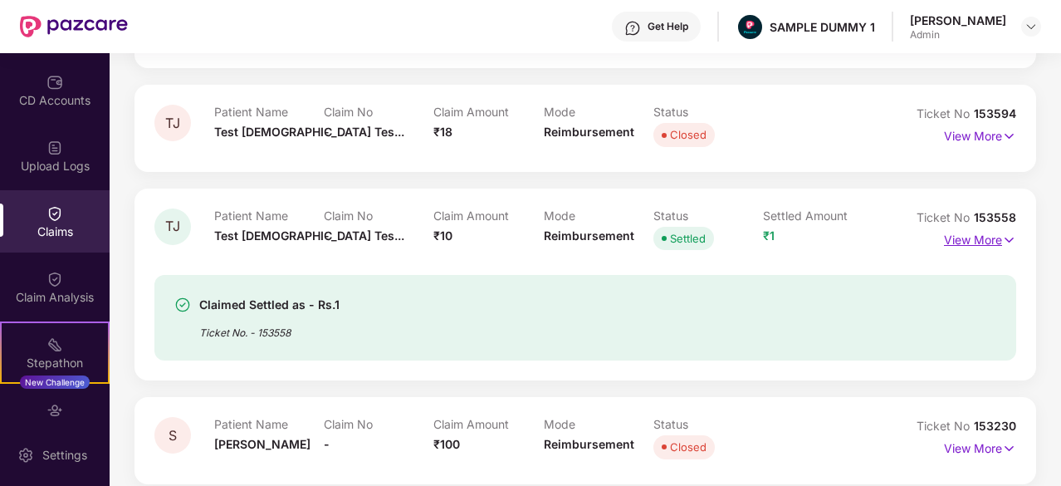
click at [947, 248] on p "View More" at bounding box center [980, 238] width 72 height 22
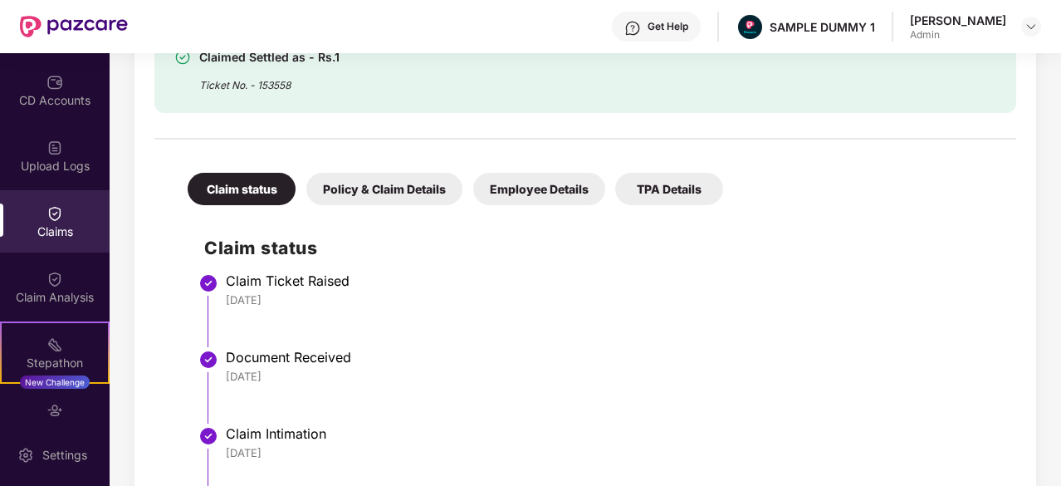
scroll to position [644, 0]
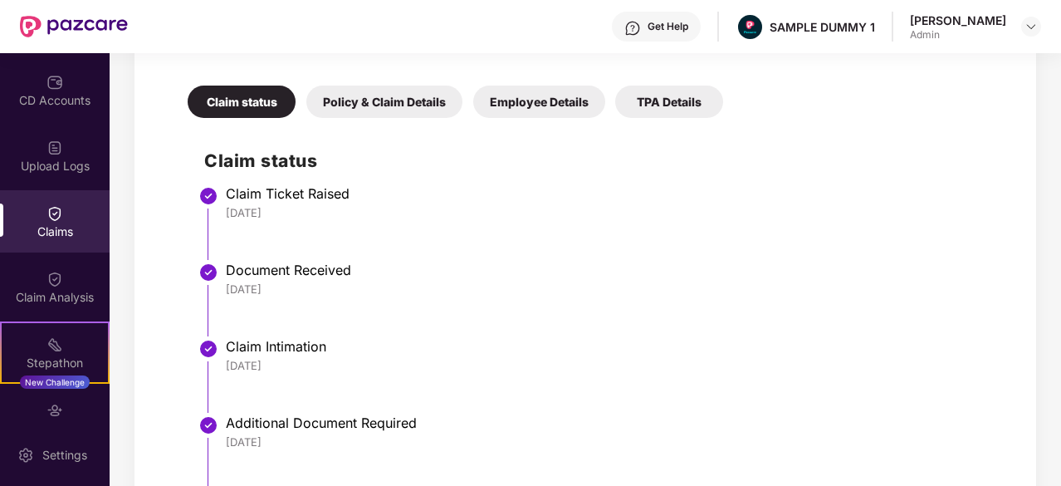
drag, startPoint x: 304, startPoint y: 206, endPoint x: 209, endPoint y: 210, distance: 94.8
click at [209, 210] on li "Claim Ticket Raised 26 Jun 2025" at bounding box center [602, 229] width 796 height 76
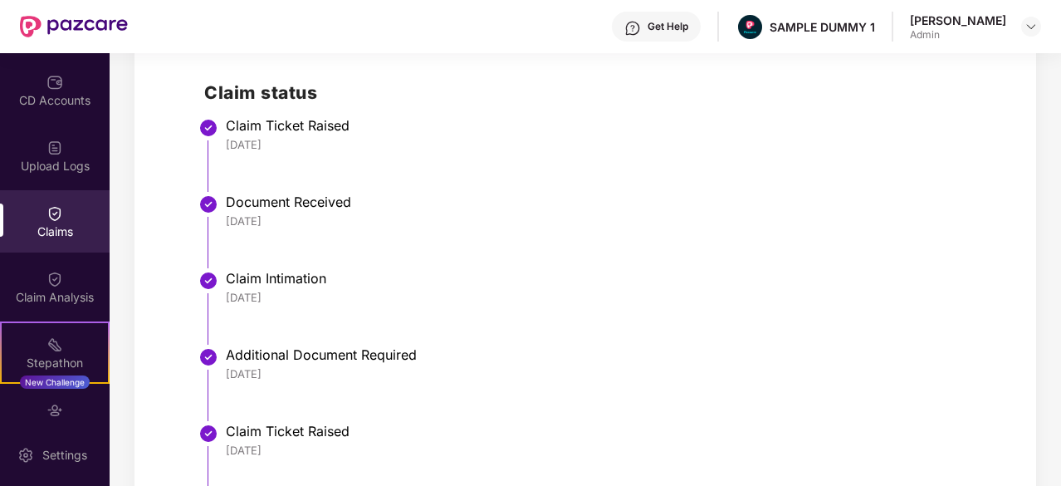
drag, startPoint x: 301, startPoint y: 215, endPoint x: 216, endPoint y: 213, distance: 84.7
click at [216, 213] on li "Document Received 26 Jun 2025" at bounding box center [602, 237] width 796 height 76
click at [216, 213] on div at bounding box center [209, 204] width 22 height 25
click at [375, 229] on li "Document Received 26 Jun 2025" at bounding box center [602, 237] width 796 height 76
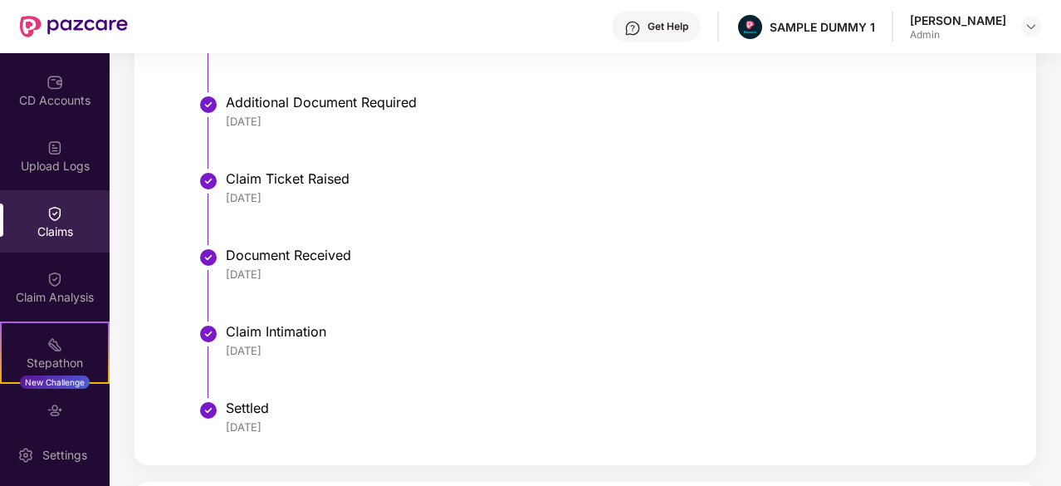
scroll to position [1010, 0]
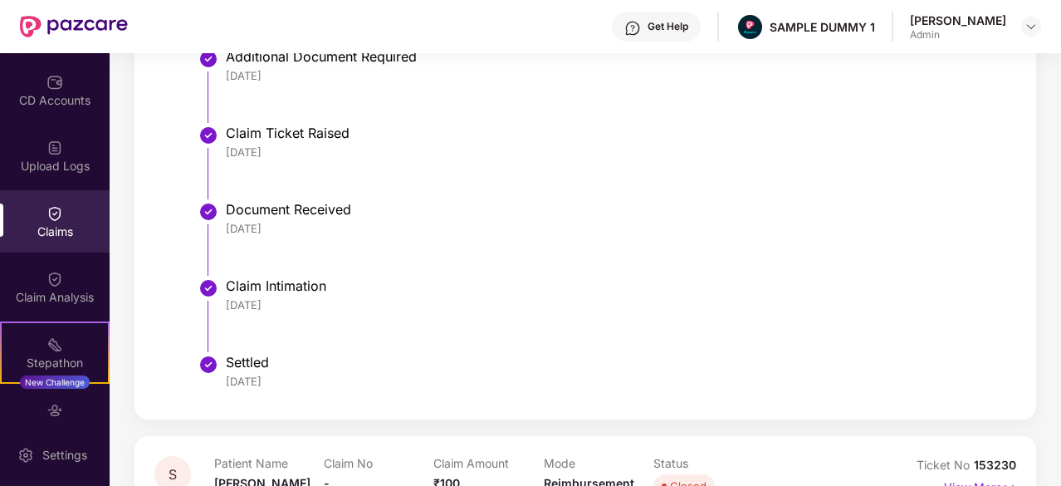
drag, startPoint x: 297, startPoint y: 303, endPoint x: 223, endPoint y: 301, distance: 73.1
click at [223, 301] on li "Claim Intimation 18 Jul 2025" at bounding box center [602, 321] width 796 height 76
drag, startPoint x: 291, startPoint y: 387, endPoint x: 202, endPoint y: 386, distance: 88.9
click at [202, 386] on div "Claim status Claim Ticket Raised 26 Jun 2025 Document Received 26 Jun 2025 Clai…" at bounding box center [585, 80] width 829 height 640
click at [437, 325] on li "Claim Intimation 18 Jul 2025" at bounding box center [602, 321] width 796 height 76
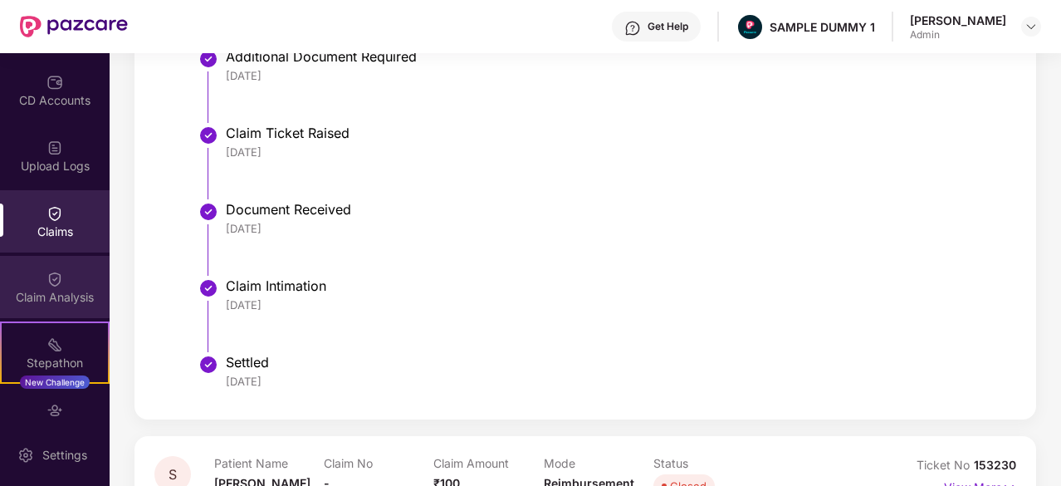
click at [39, 278] on div "Claim Analysis" at bounding box center [55, 287] width 110 height 62
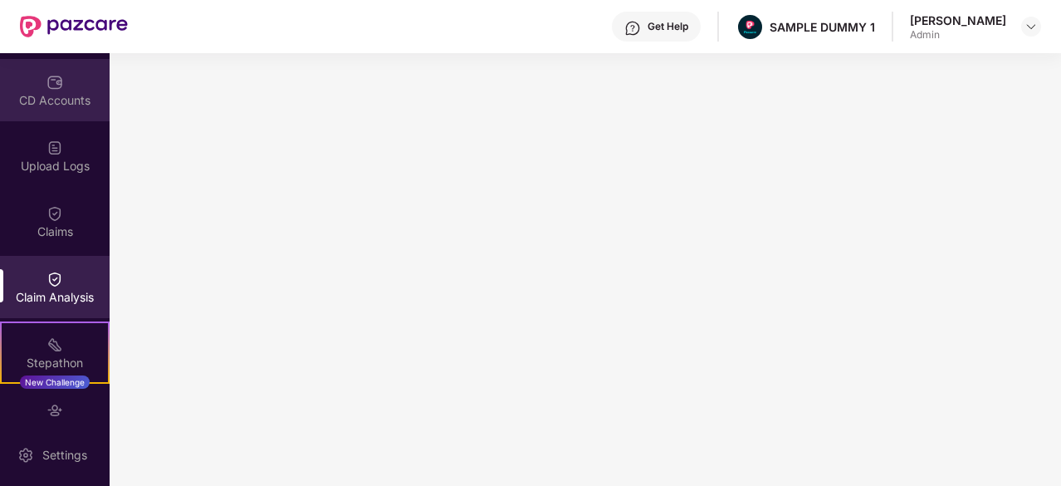
click at [50, 92] on div "CD Accounts" at bounding box center [55, 100] width 110 height 17
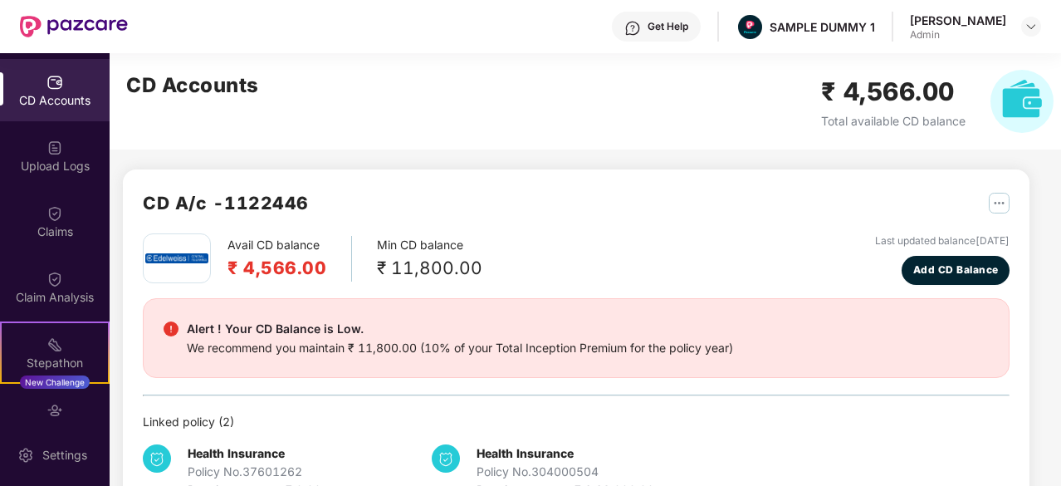
click at [654, 26] on div "Get Help" at bounding box center [668, 26] width 41 height 13
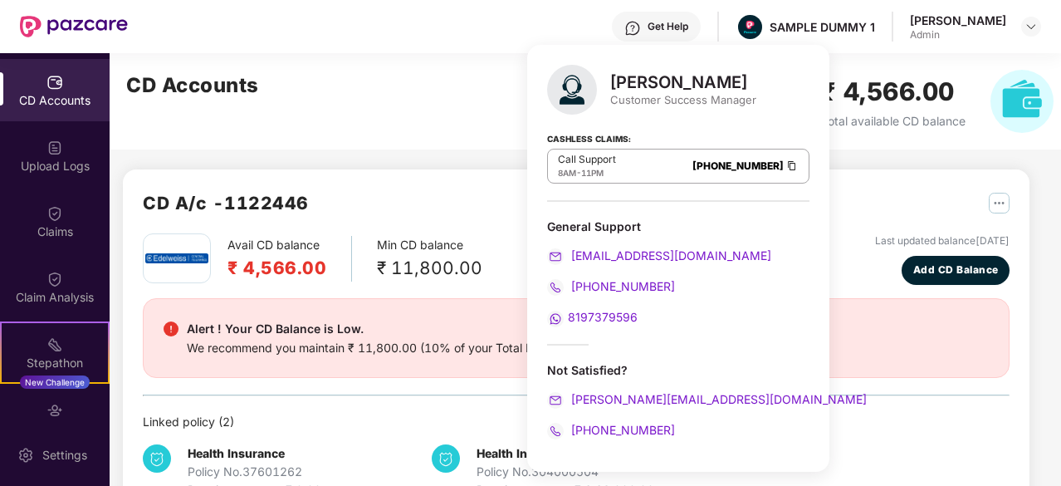
click at [440, 98] on div "CD Accounts ₹ 4,566.00 Total available CD balance" at bounding box center [590, 101] width 961 height 96
